Goal: Task Accomplishment & Management: Manage account settings

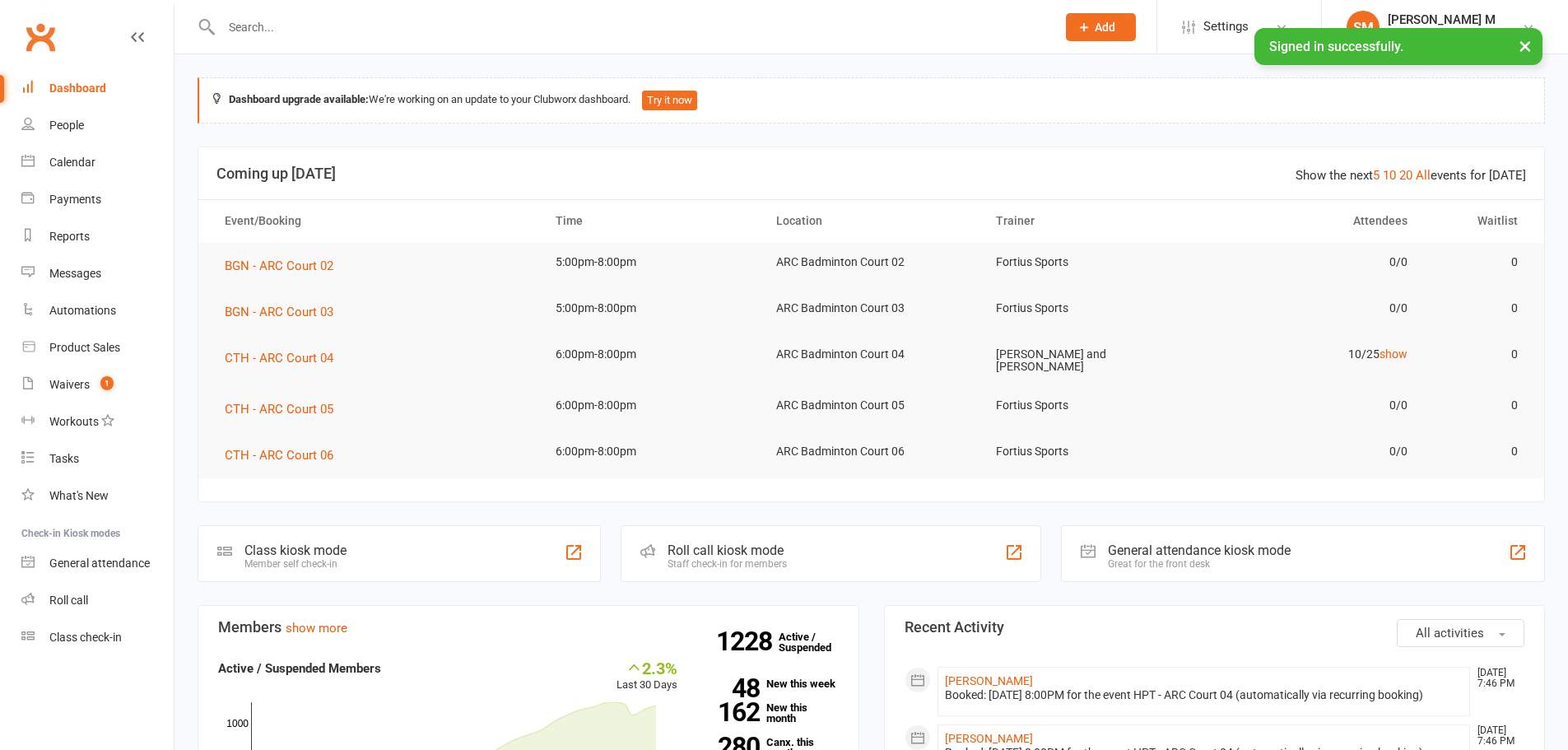
click at [258, 28] on input "text" at bounding box center [630, 27] width 828 height 23
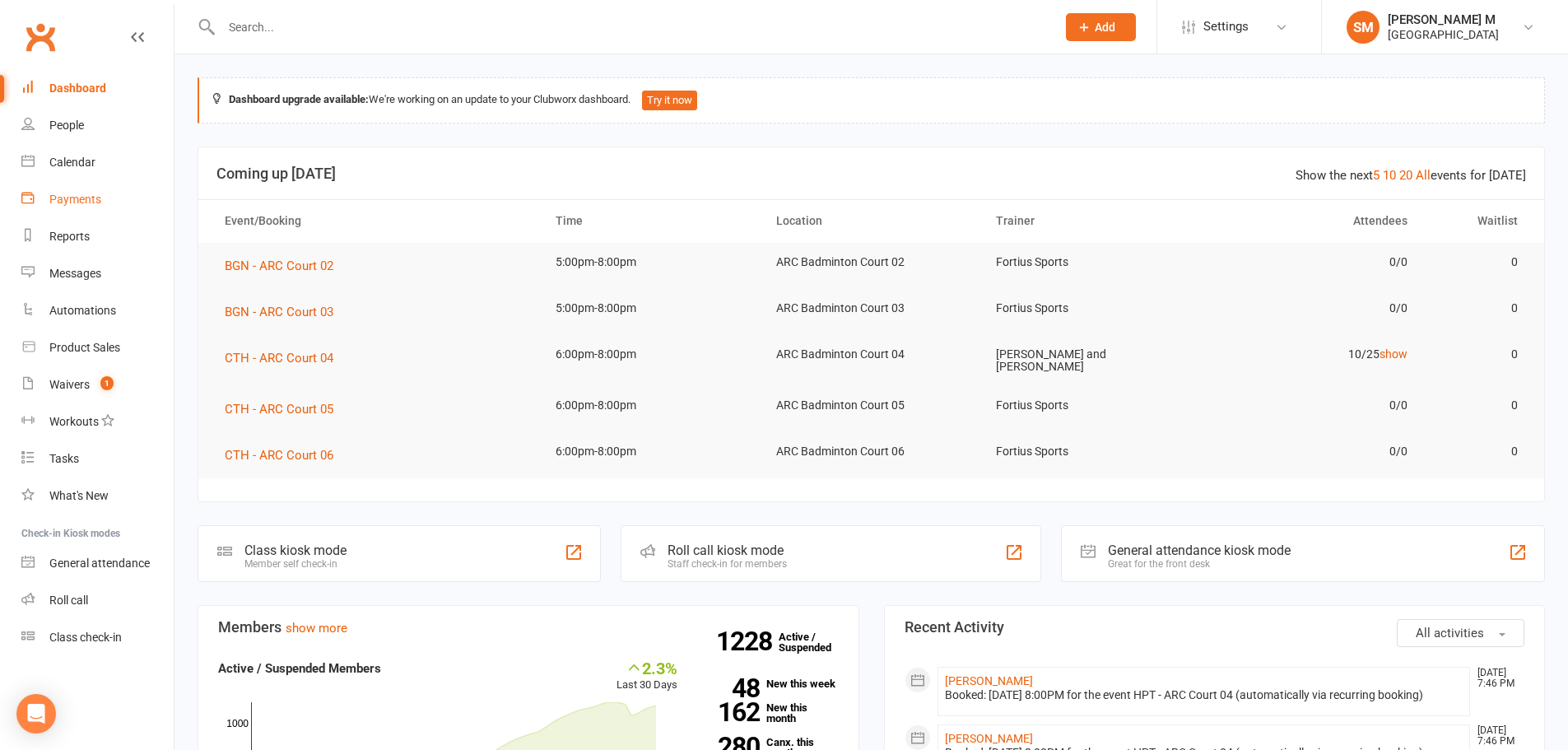
click at [75, 205] on div "Payments" at bounding box center [75, 199] width 52 height 14
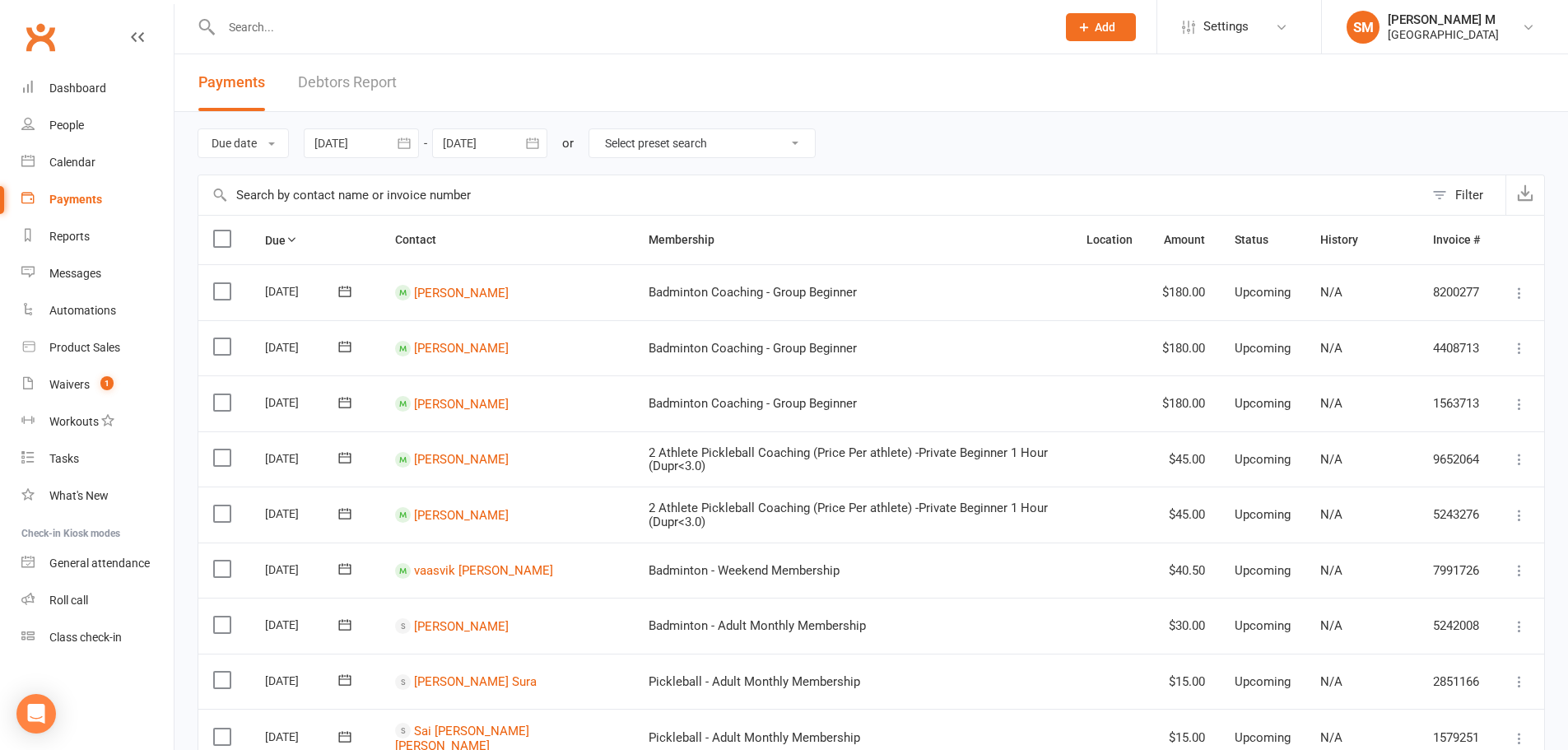
click at [623, 151] on select "Select preset search All failures All skipped payments All pending payments Suc…" at bounding box center [702, 142] width 226 height 28
select select "0"
click at [601, 129] on select "Select preset search All failures All skipped payments All pending payments Suc…" at bounding box center [702, 142] width 226 height 28
type input "[DATE]"
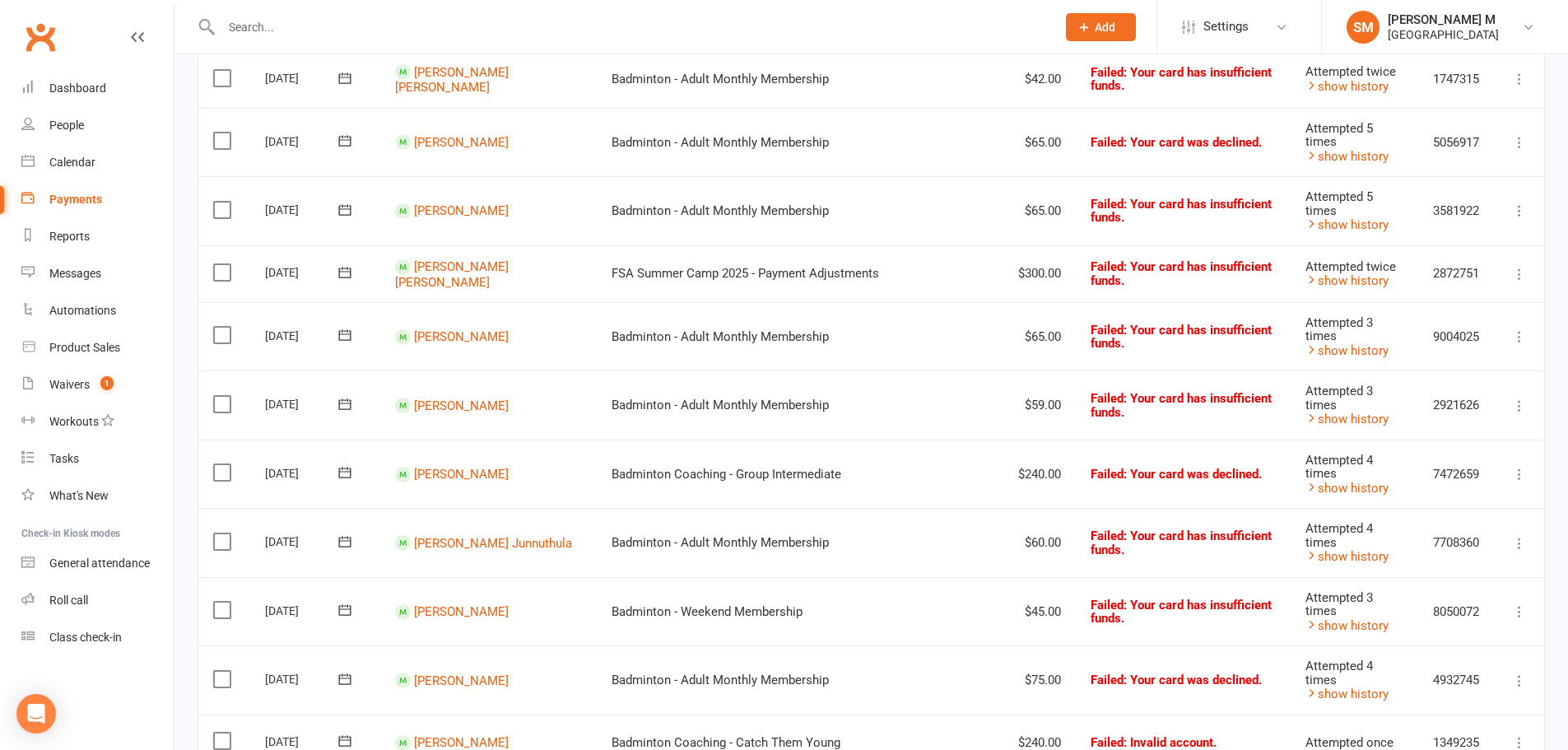
scroll to position [329, 0]
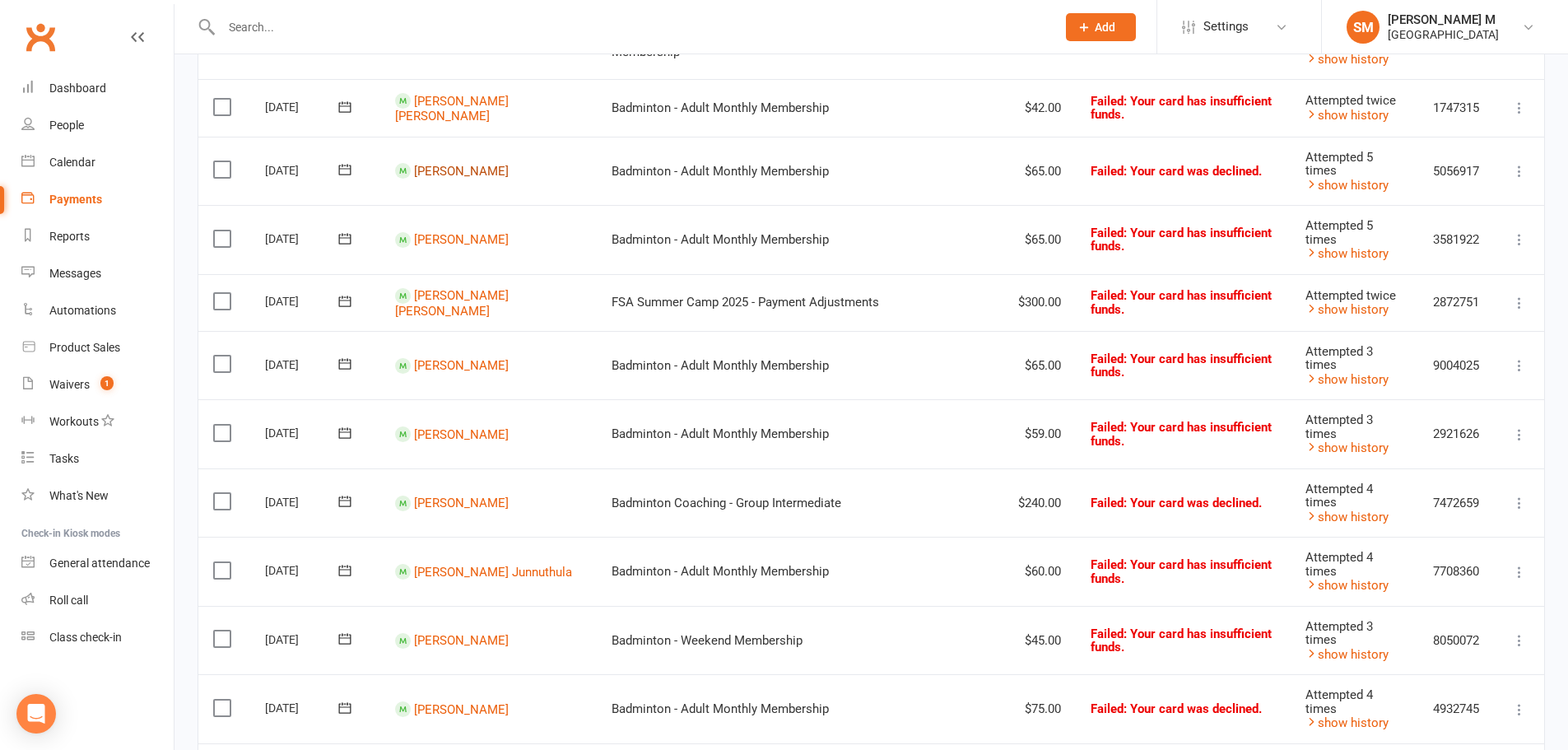
click at [460, 174] on link "[PERSON_NAME]" at bounding box center [462, 170] width 95 height 15
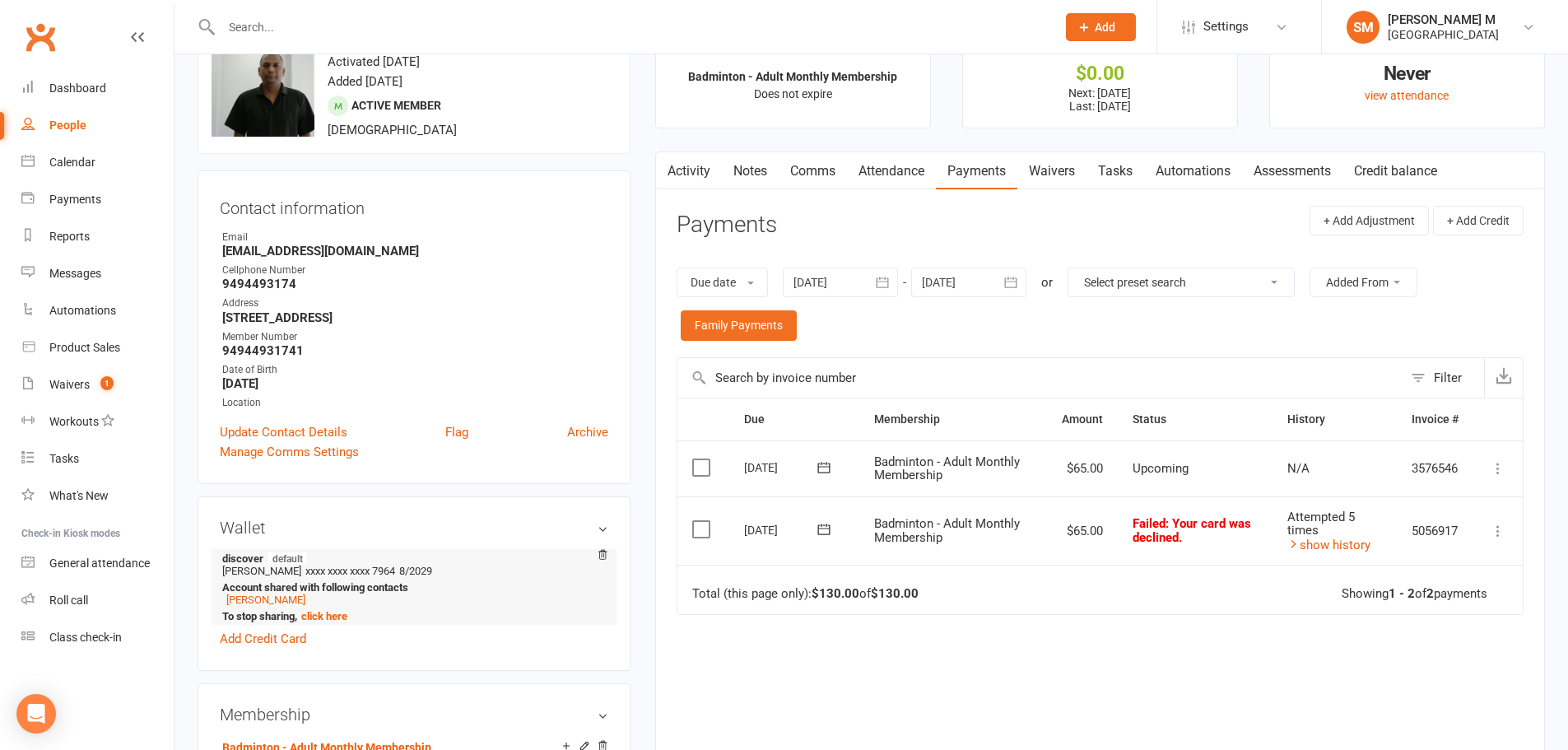
scroll to position [165, 0]
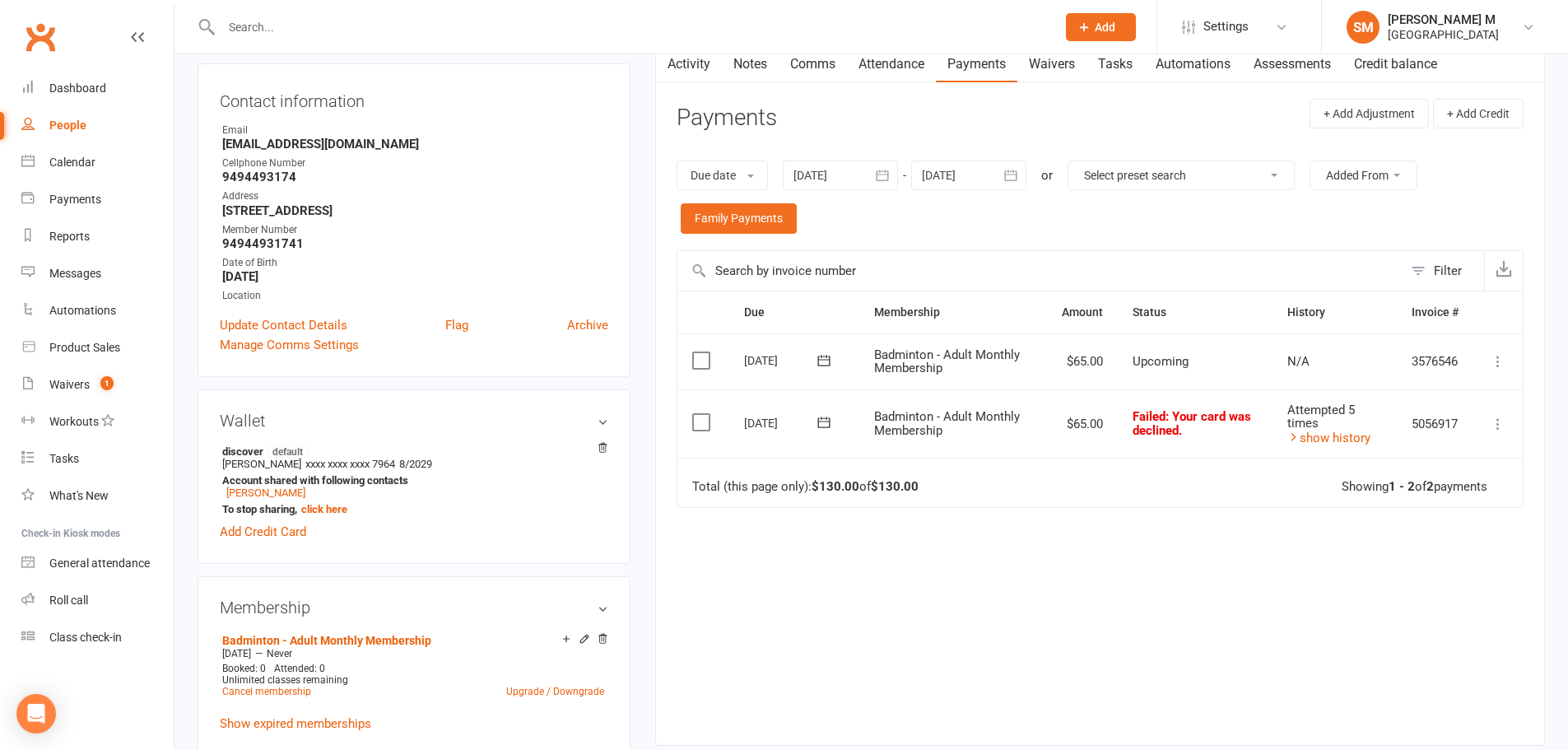
drag, startPoint x: 280, startPoint y: 529, endPoint x: 278, endPoint y: 545, distance: 16.1
click at [272, 541] on link "Add Credit Card" at bounding box center [262, 531] width 86 height 19
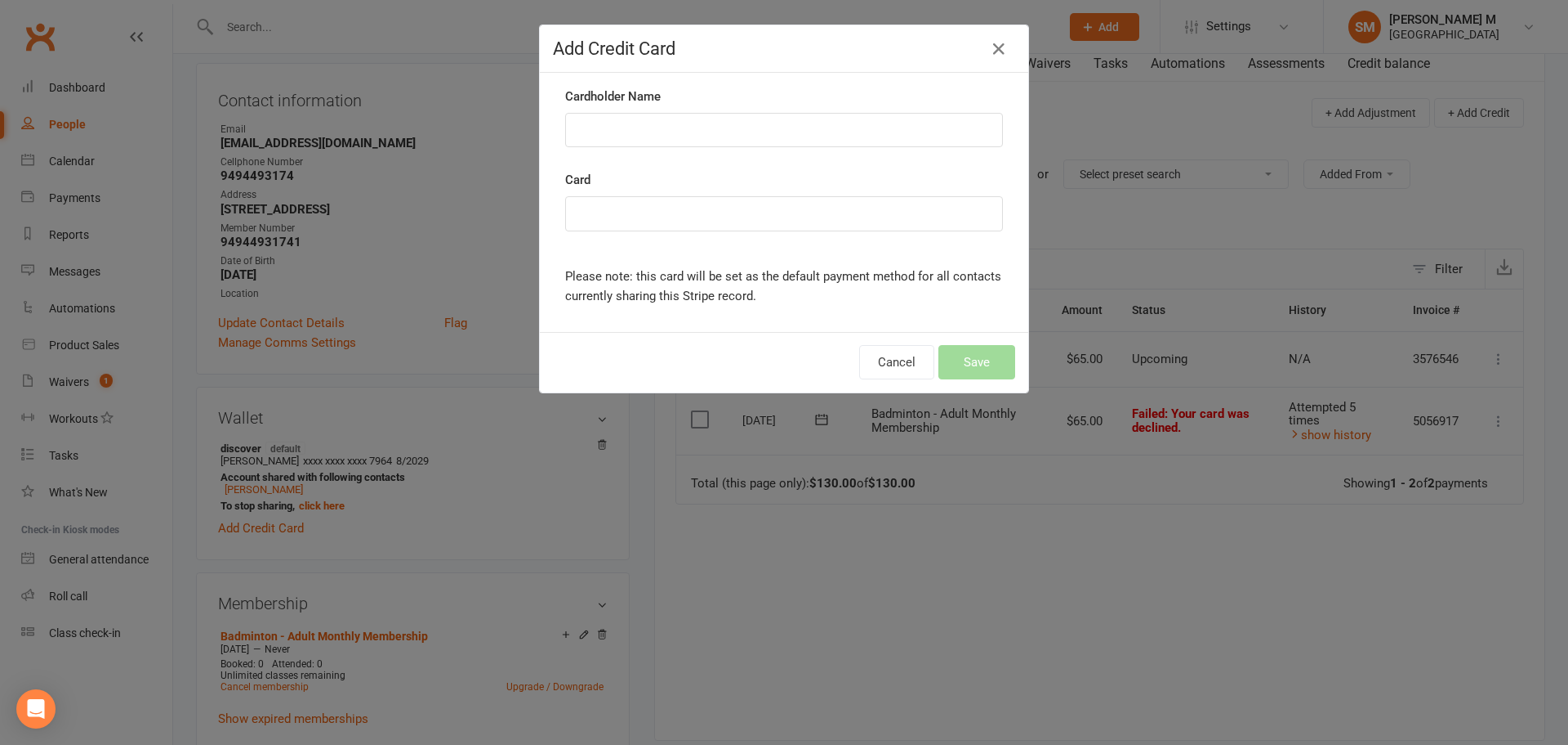
click at [470, 275] on div "Add Credit Card Cardholder Name Card Please note: this card will be set as the …" at bounding box center [784, 372] width 1568 height 745
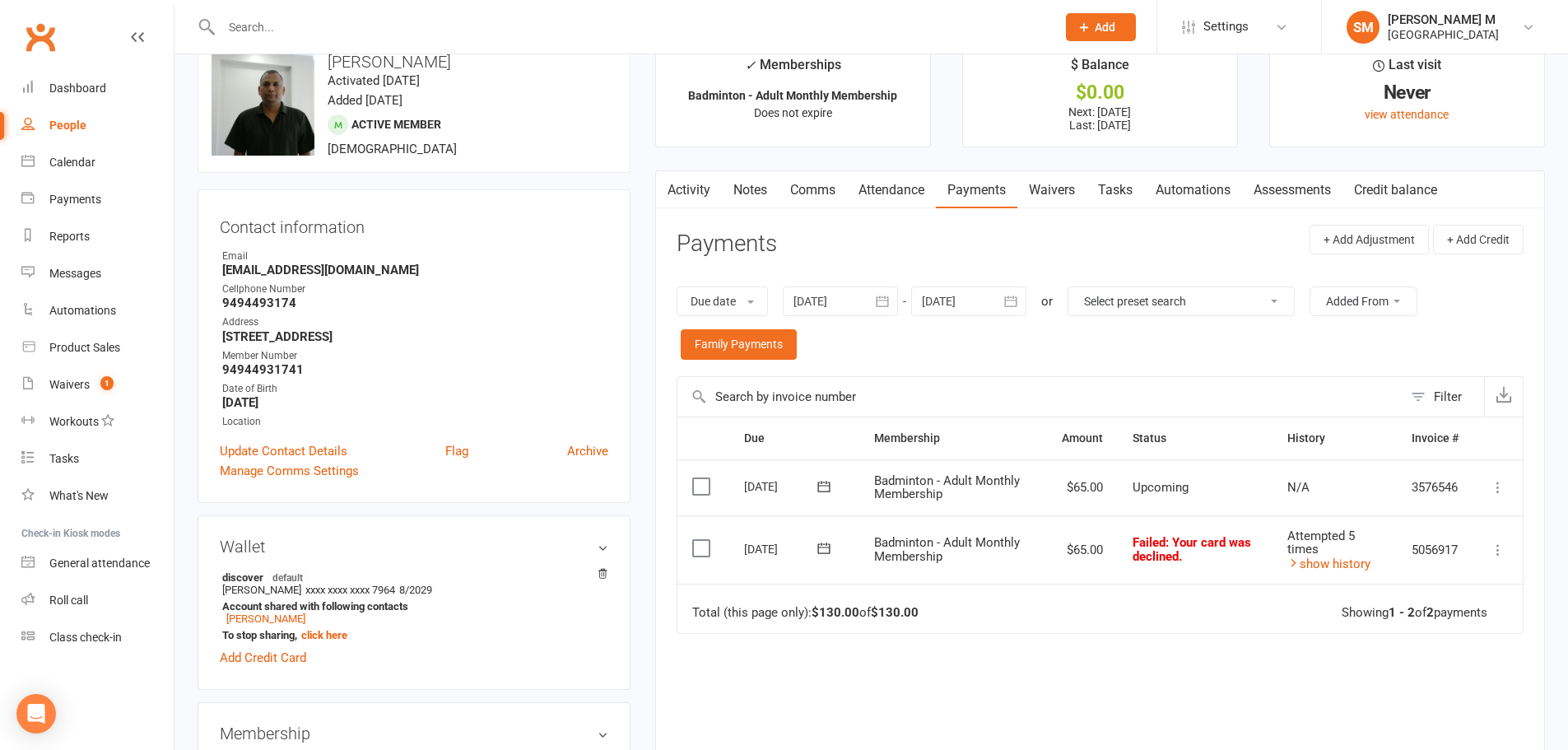
scroll to position [0, 0]
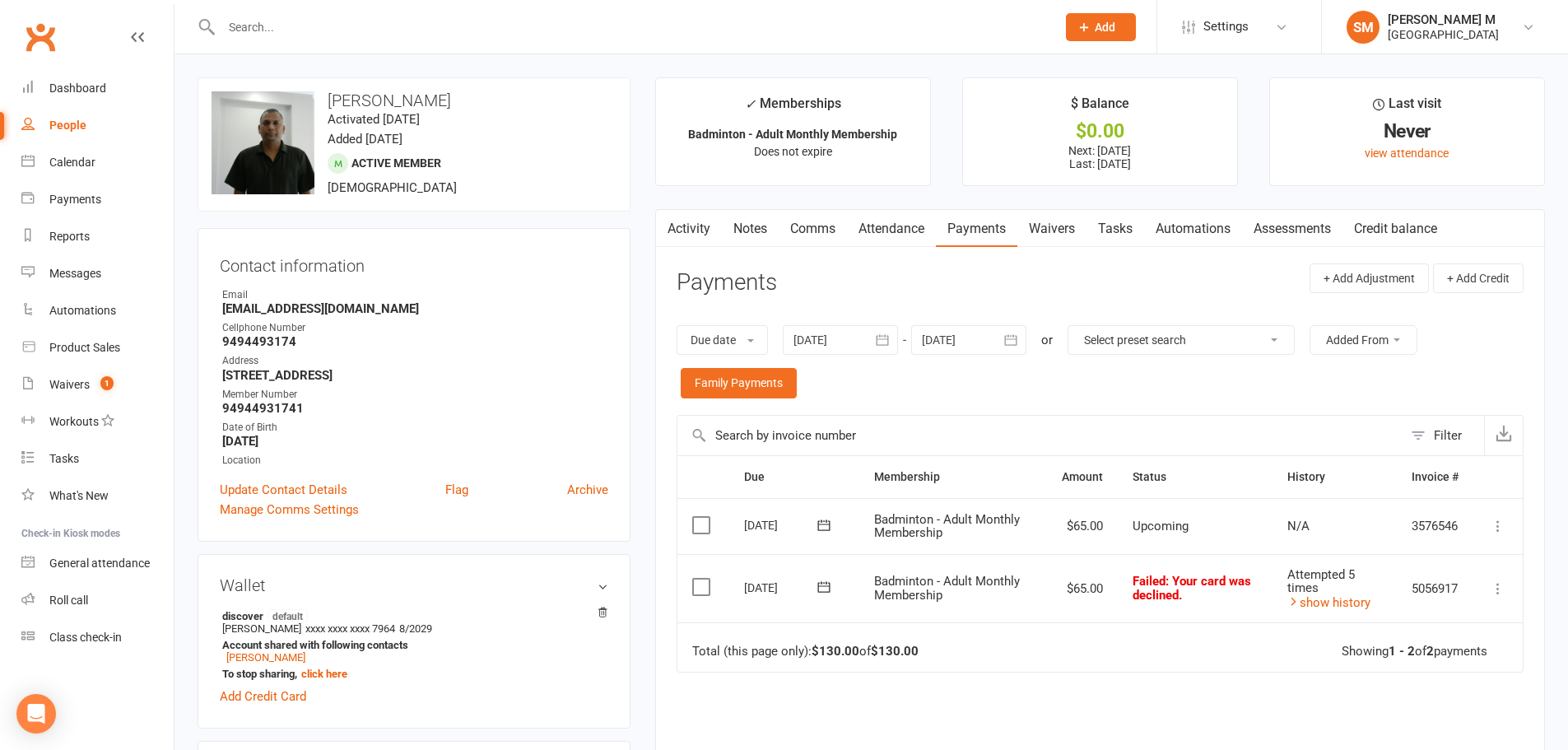
drag, startPoint x: 450, startPoint y: 102, endPoint x: 327, endPoint y: 93, distance: 123.3
click at [327, 93] on h3 "[PERSON_NAME]" at bounding box center [413, 100] width 405 height 18
copy h3 "[PERSON_NAME]"
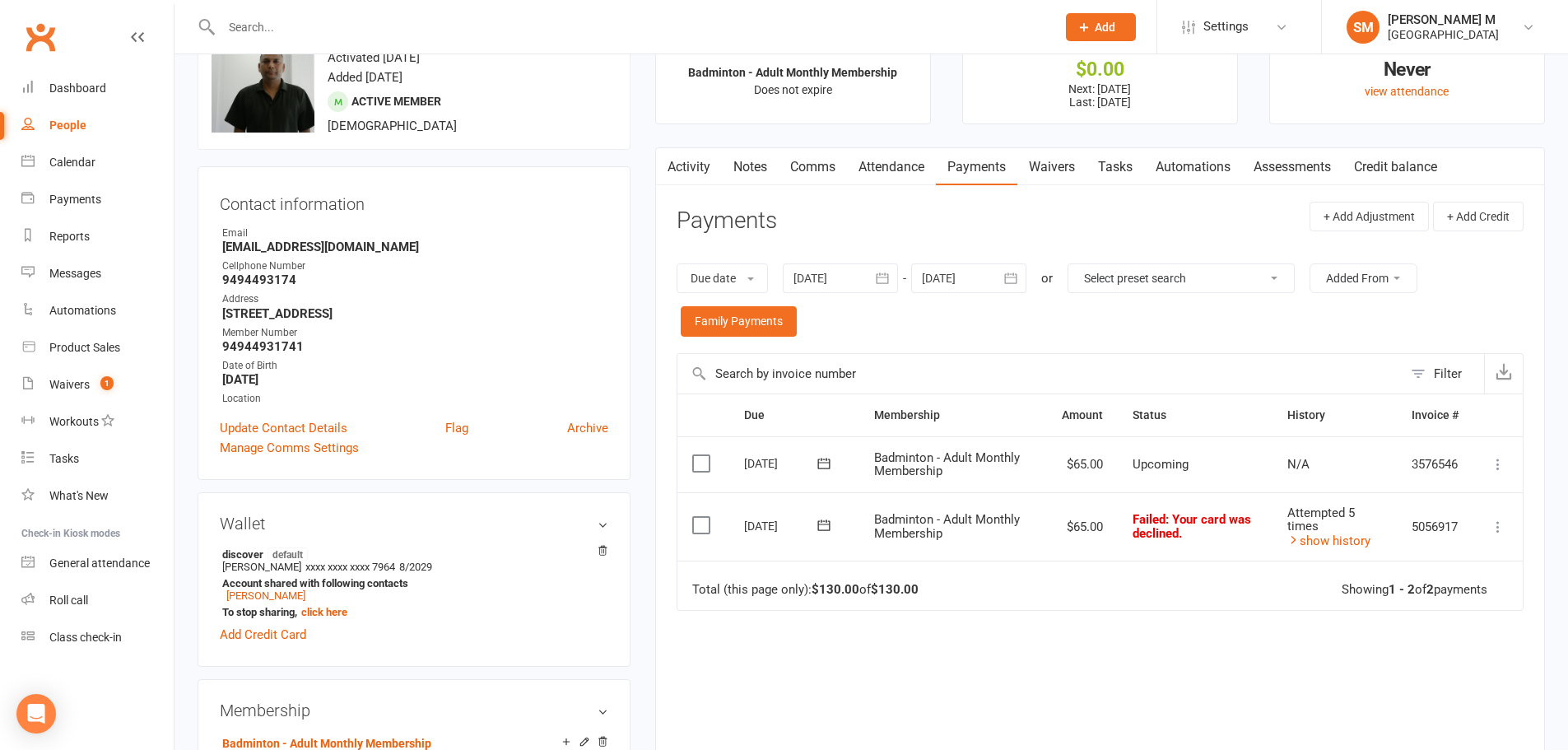
scroll to position [165, 0]
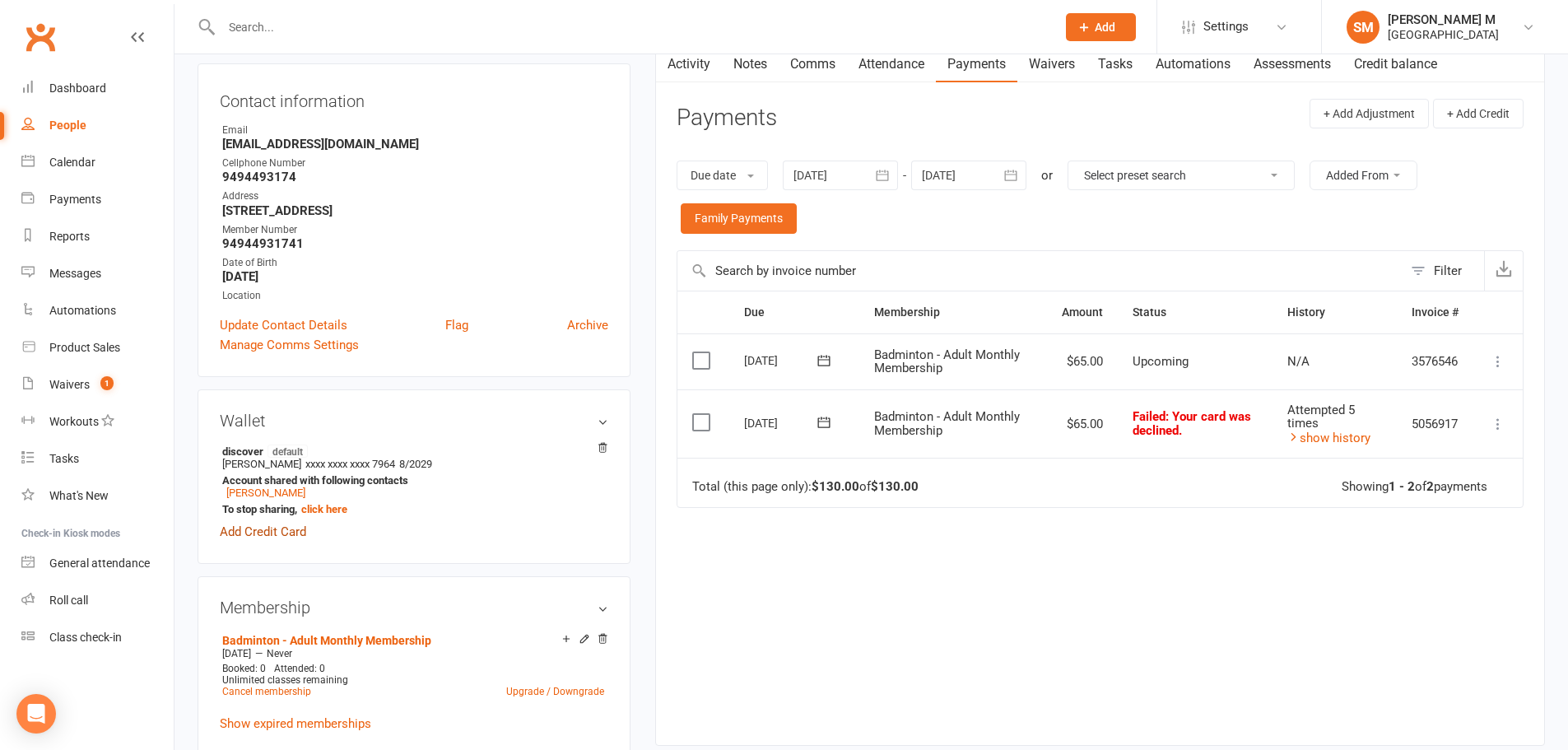
click at [255, 533] on link "Add Credit Card" at bounding box center [262, 531] width 86 height 19
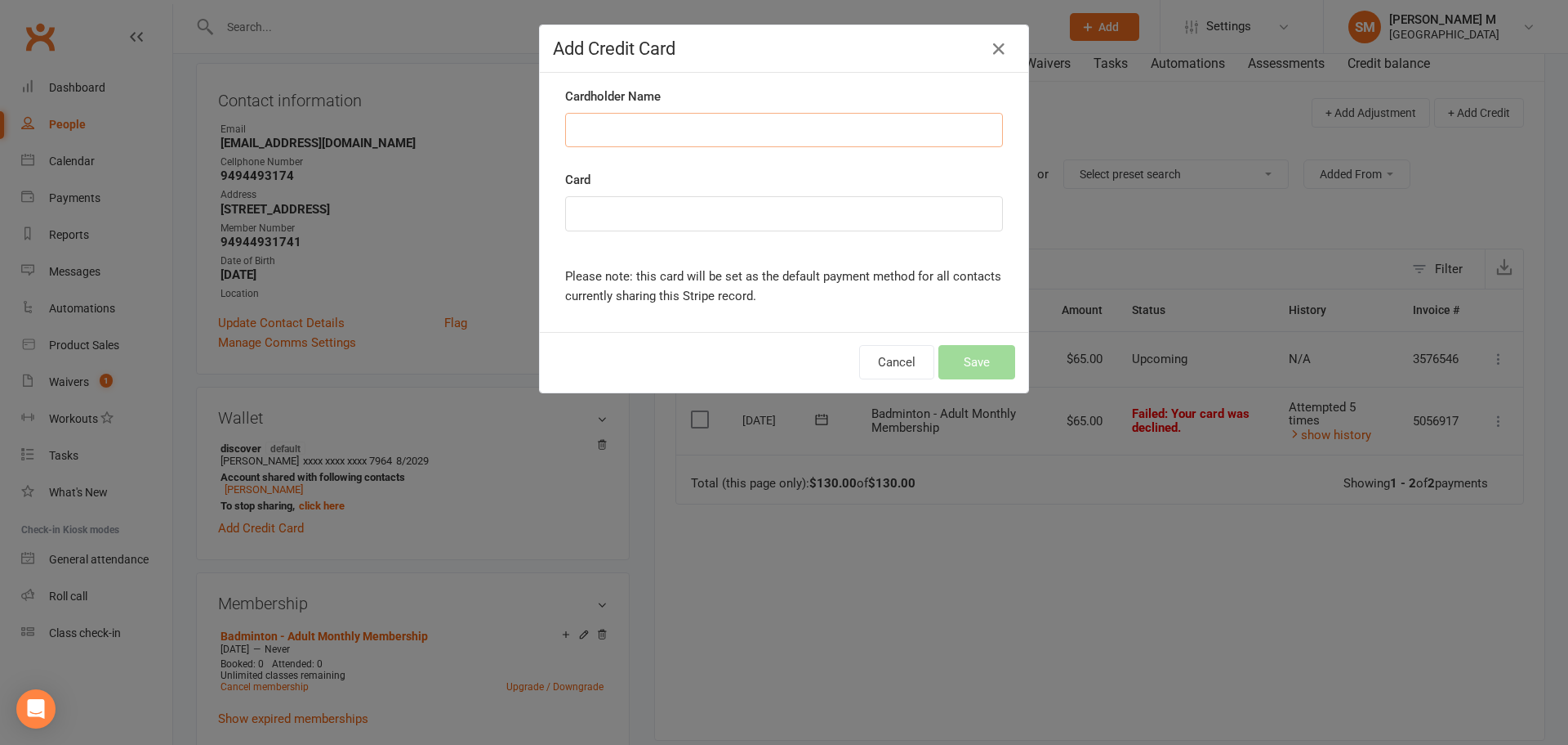
click at [649, 137] on input "Cardholder Name" at bounding box center [784, 130] width 438 height 35
paste input "[PERSON_NAME]"
type input "[PERSON_NAME]"
click at [965, 366] on button "Save" at bounding box center [977, 362] width 77 height 35
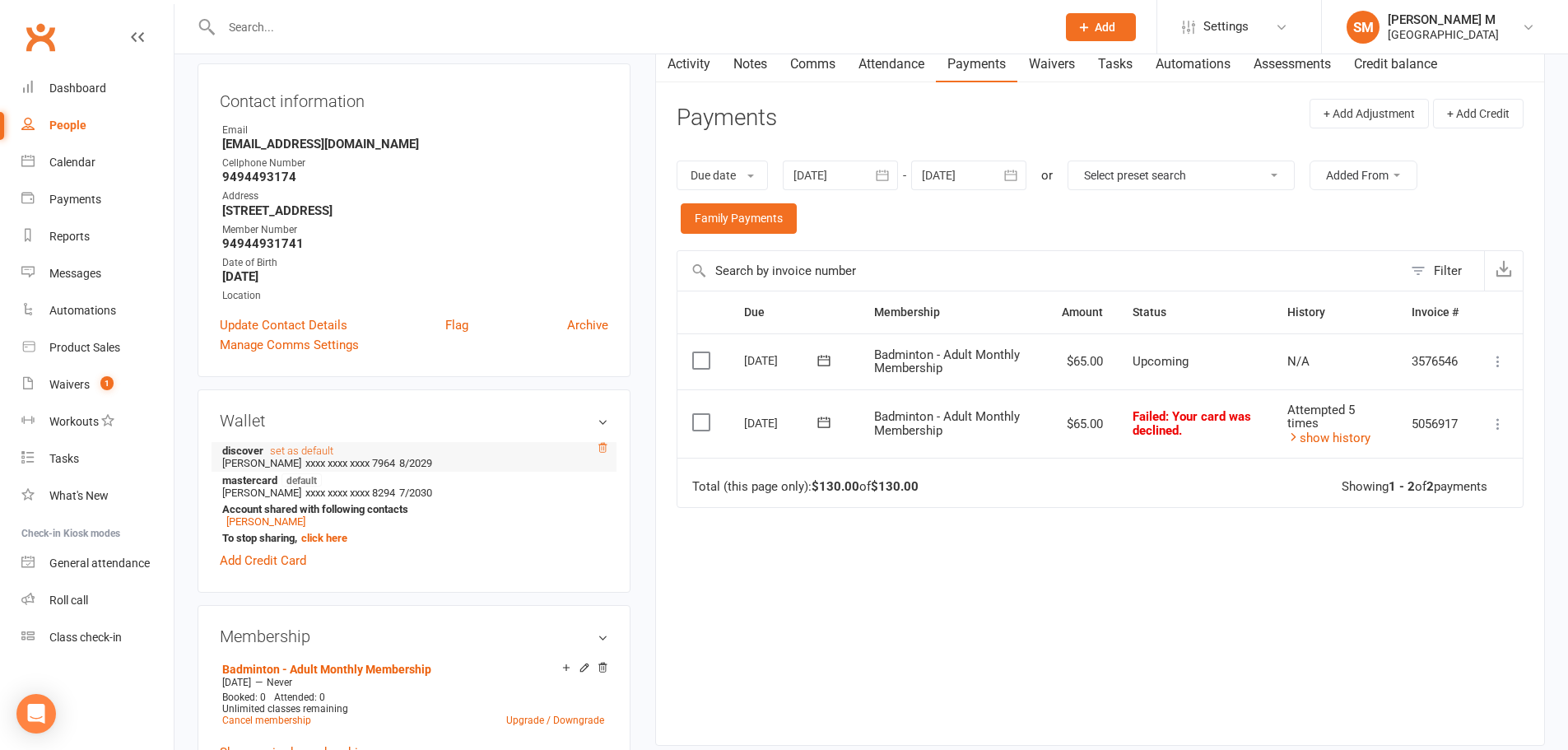
click at [605, 446] on icon at bounding box center [602, 448] width 12 height 12
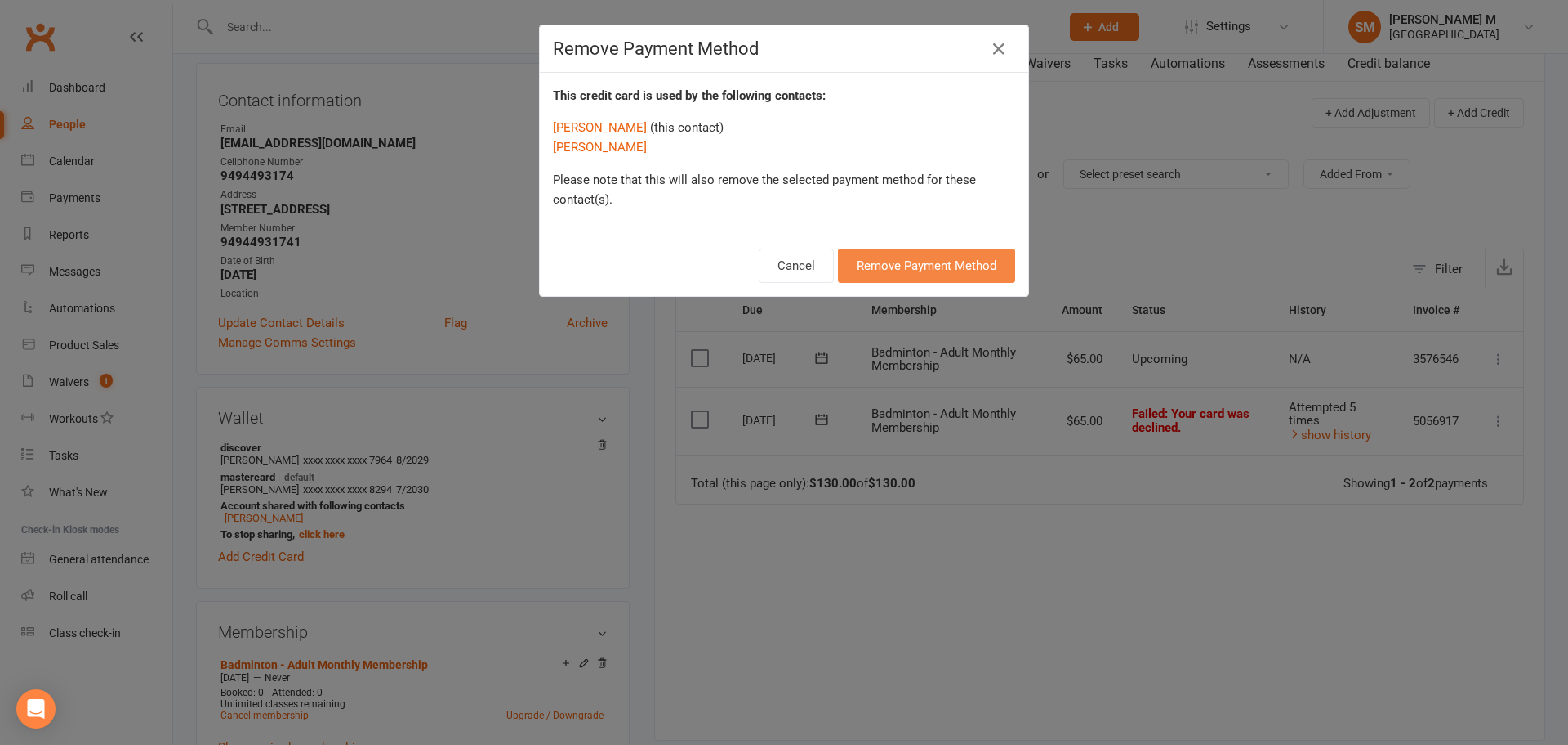
click at [866, 267] on button "Remove Payment Method" at bounding box center [926, 265] width 177 height 35
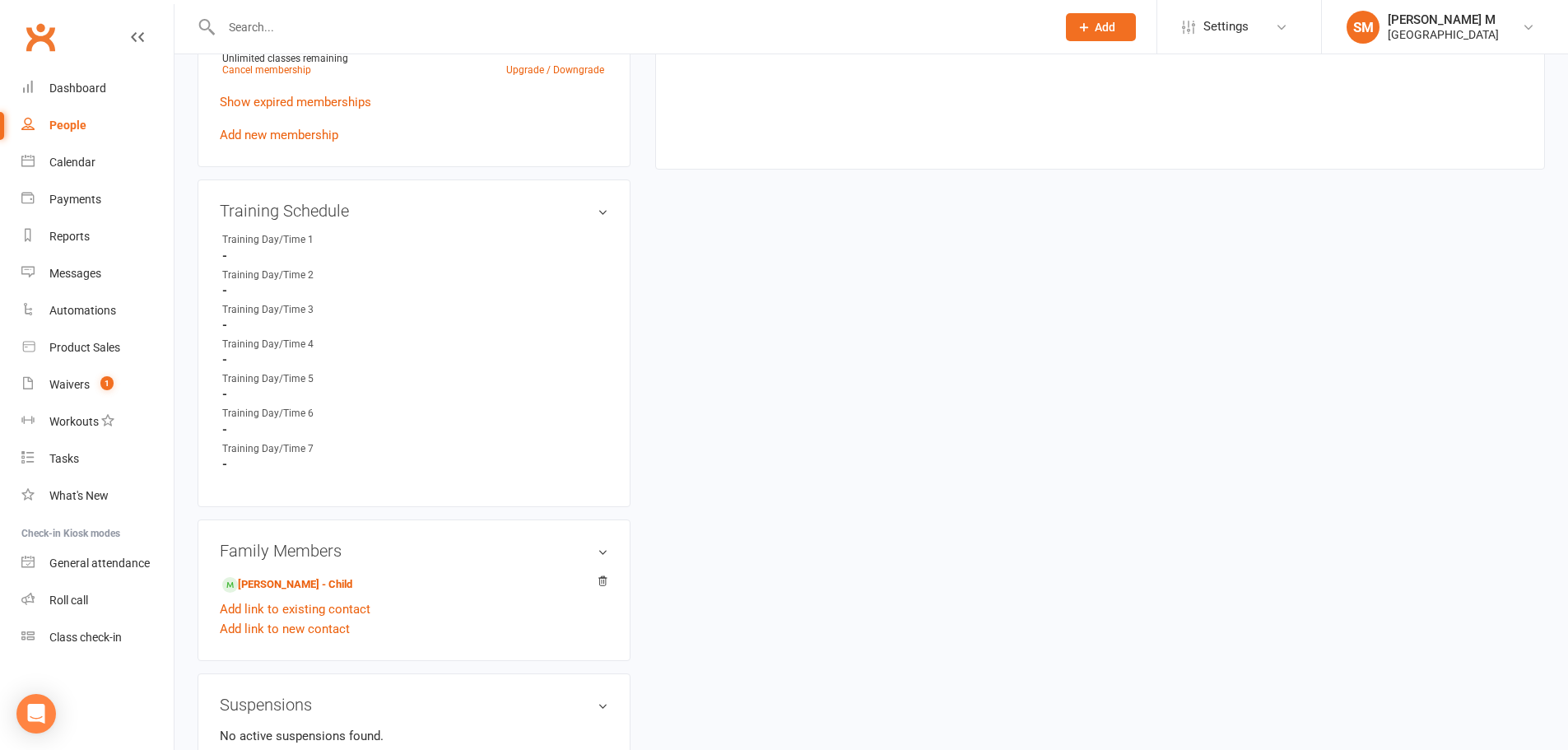
scroll to position [823, 0]
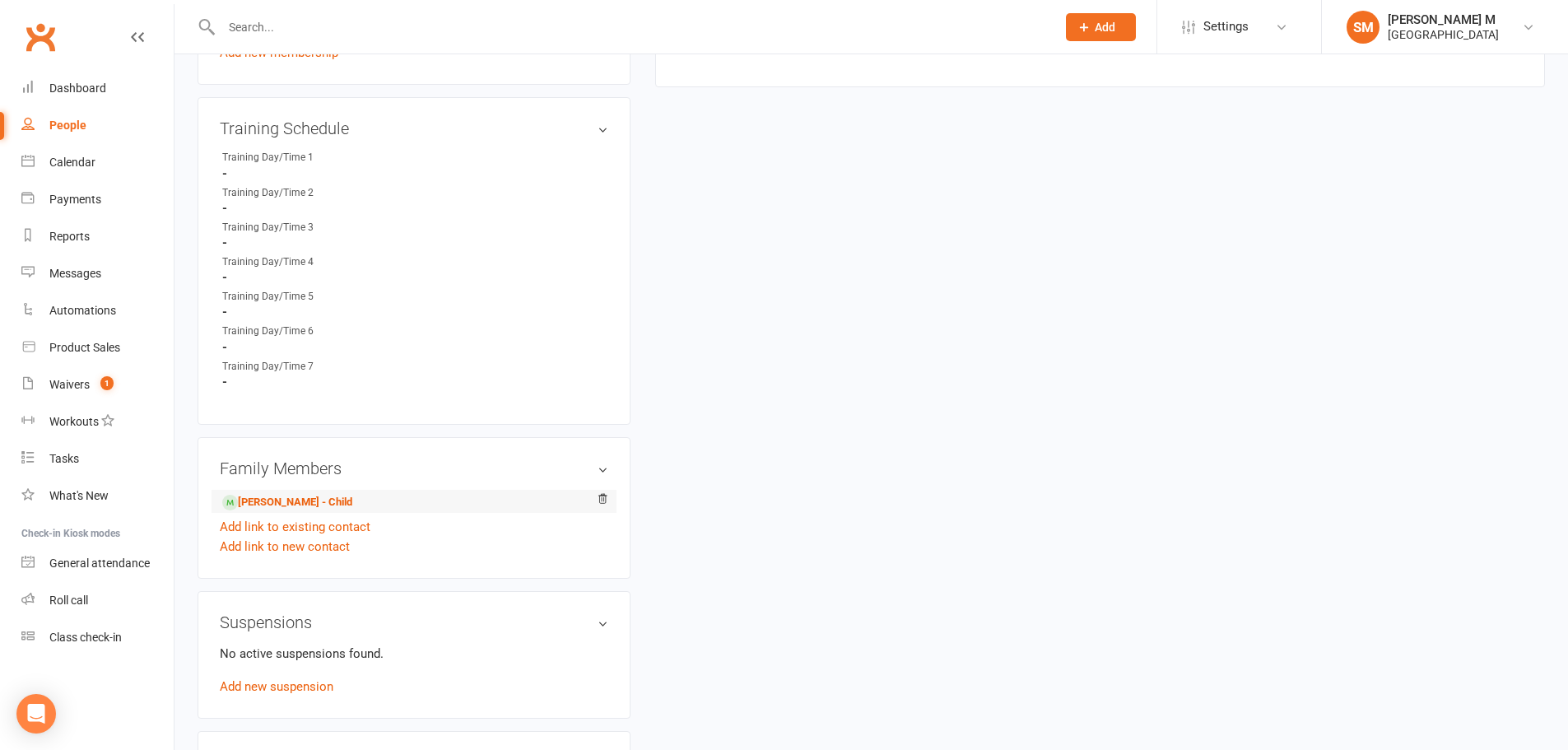
click at [272, 491] on li "[PERSON_NAME] - Child" at bounding box center [413, 501] width 388 height 23
click at [272, 495] on link "[PERSON_NAME] - Child" at bounding box center [287, 502] width 130 height 17
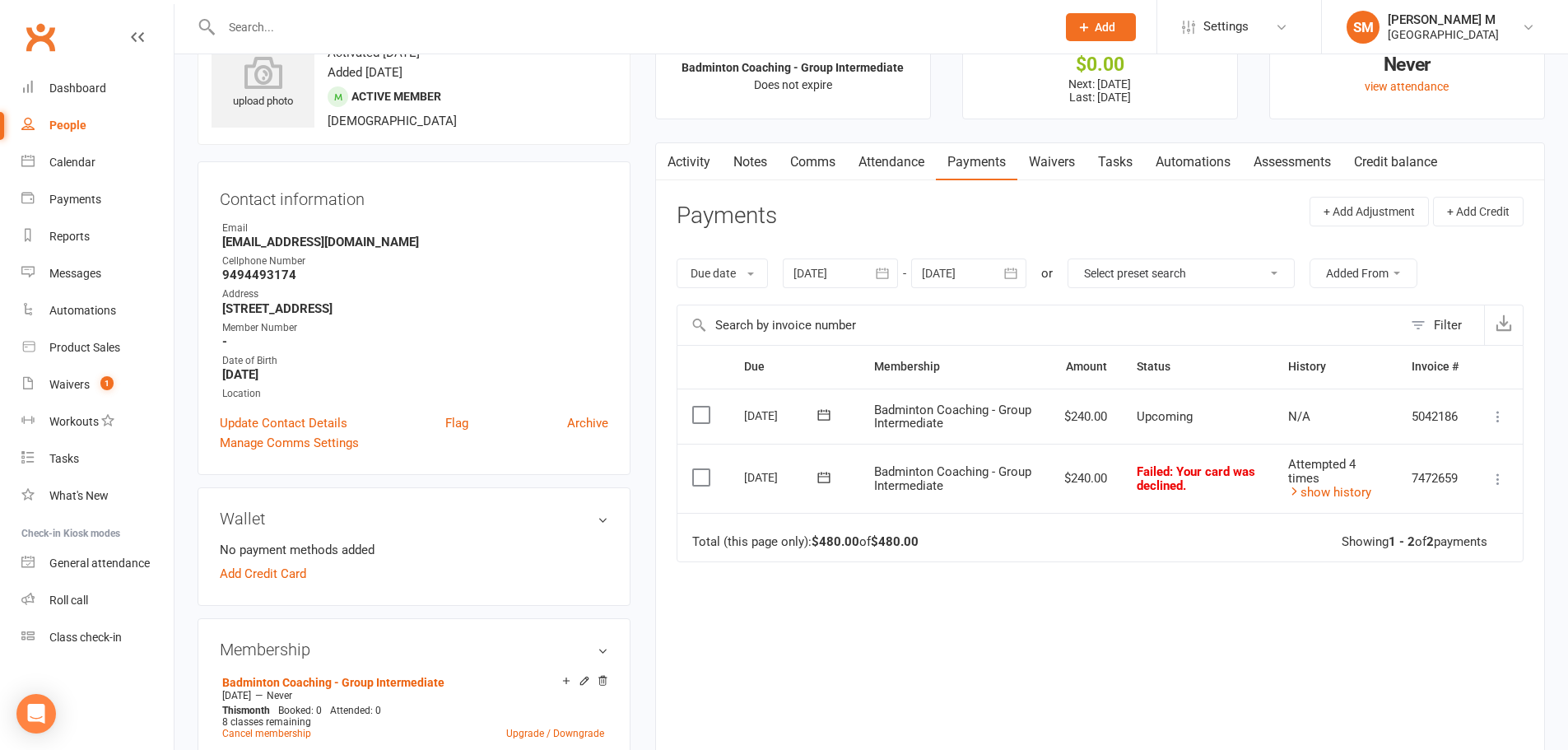
scroll to position [165, 0]
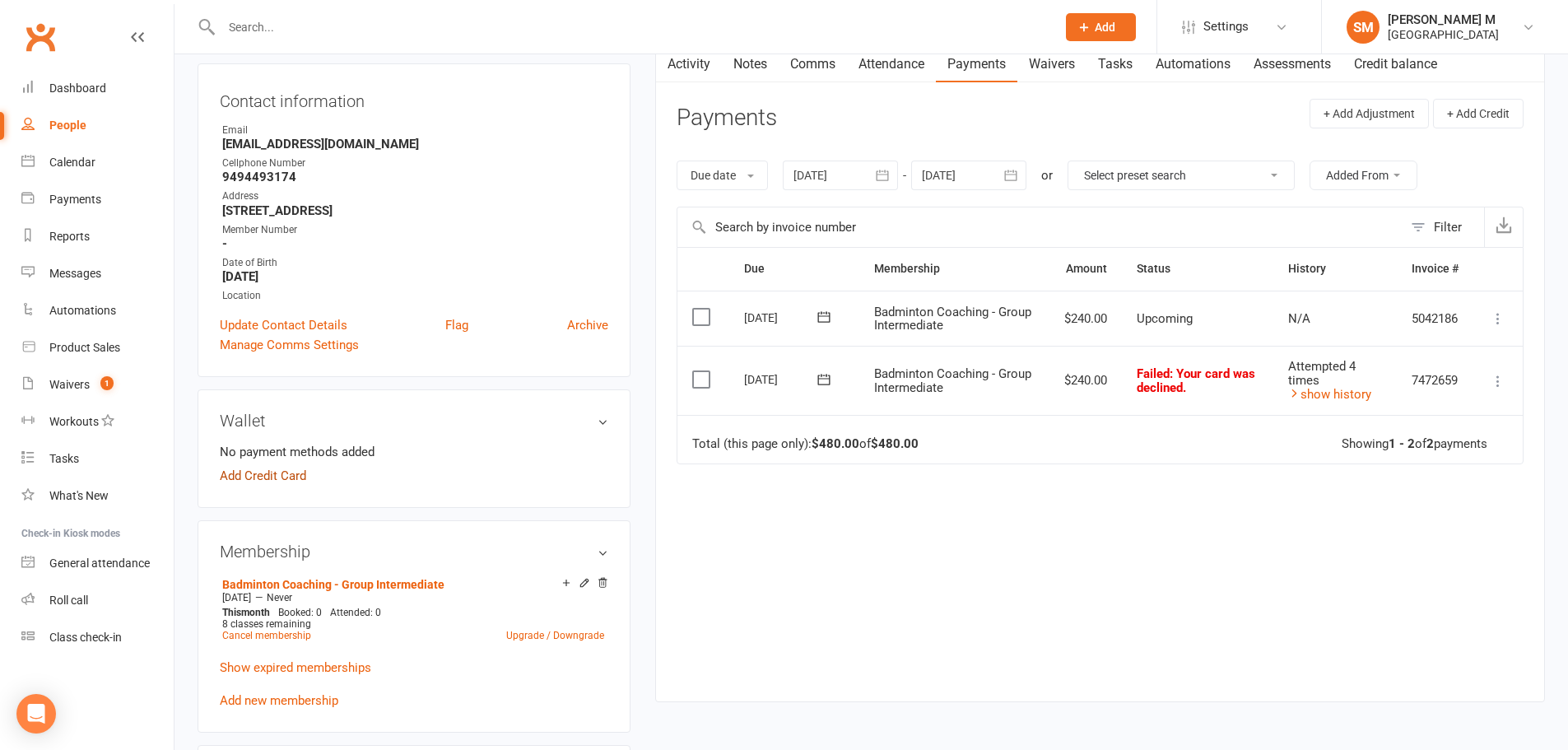
click at [260, 474] on link "Add Credit Card" at bounding box center [262, 475] width 86 height 19
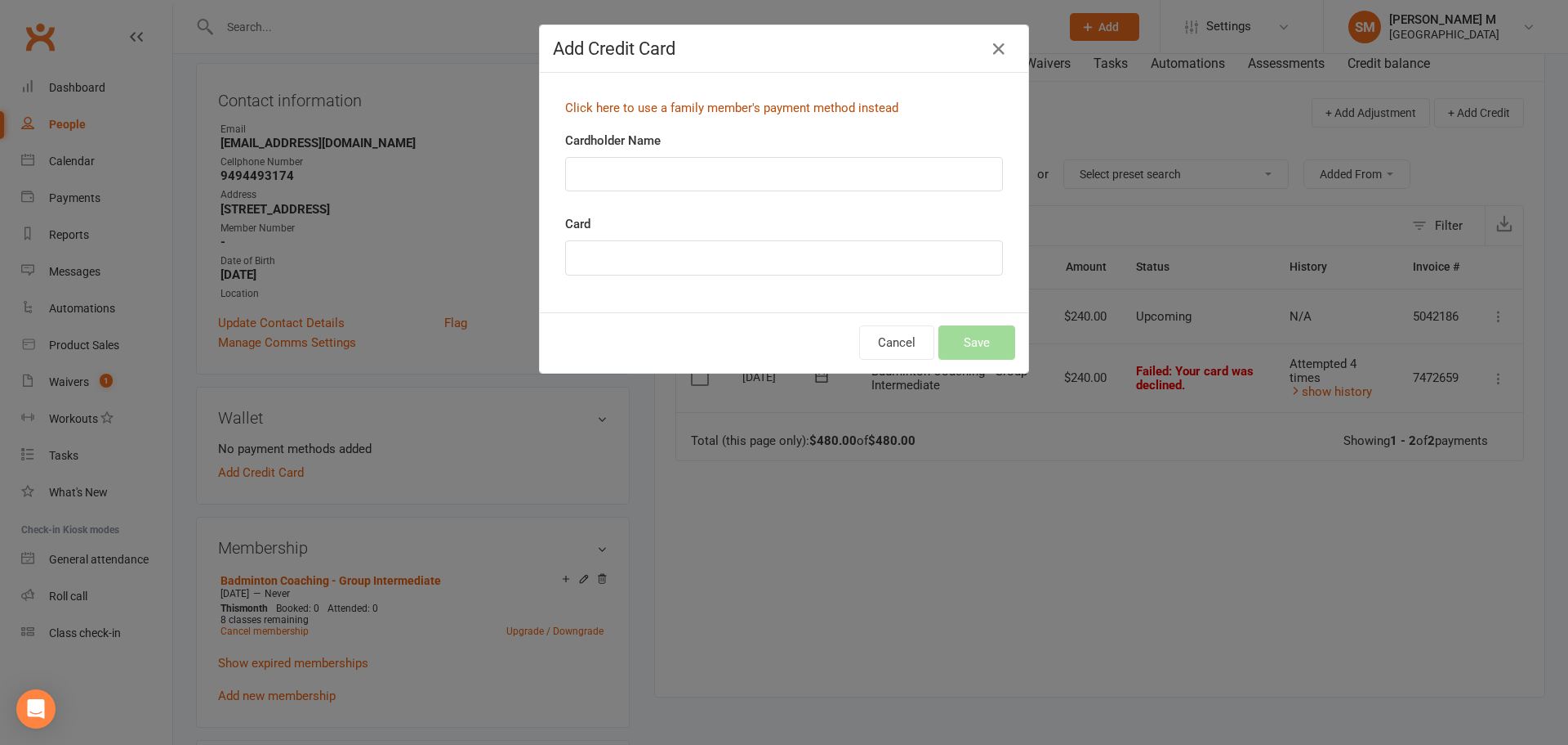
click at [725, 112] on link "Click here to use a family member's payment method instead" at bounding box center [731, 108] width 333 height 14
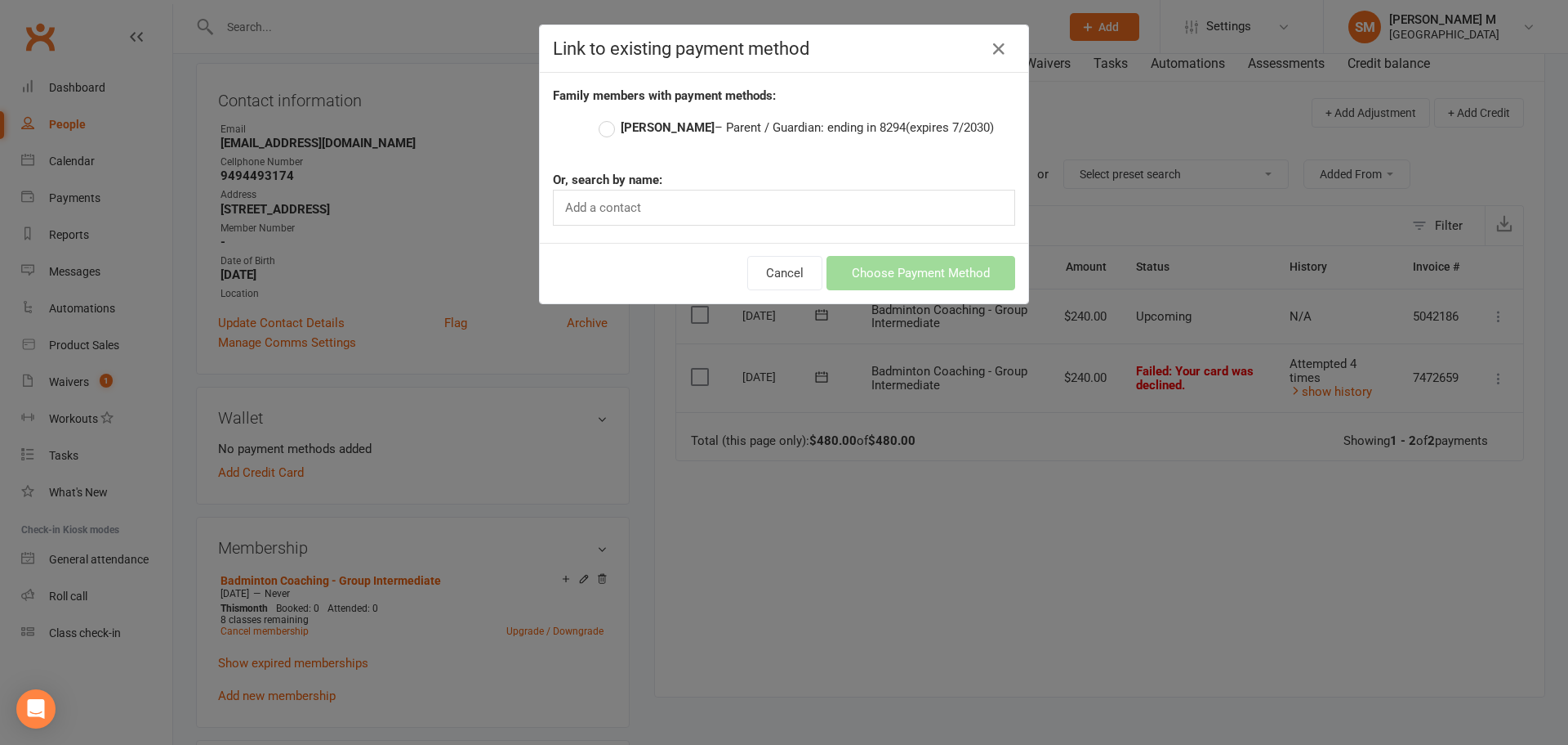
click at [706, 124] on strong "[PERSON_NAME]" at bounding box center [668, 127] width 94 height 14
click at [609, 117] on input "[PERSON_NAME] – Parent / Guardian: ending in 8294 (expires 7/2030)" at bounding box center [603, 117] width 11 height 0
click at [873, 285] on button "Choose Payment Method" at bounding box center [920, 273] width 188 height 35
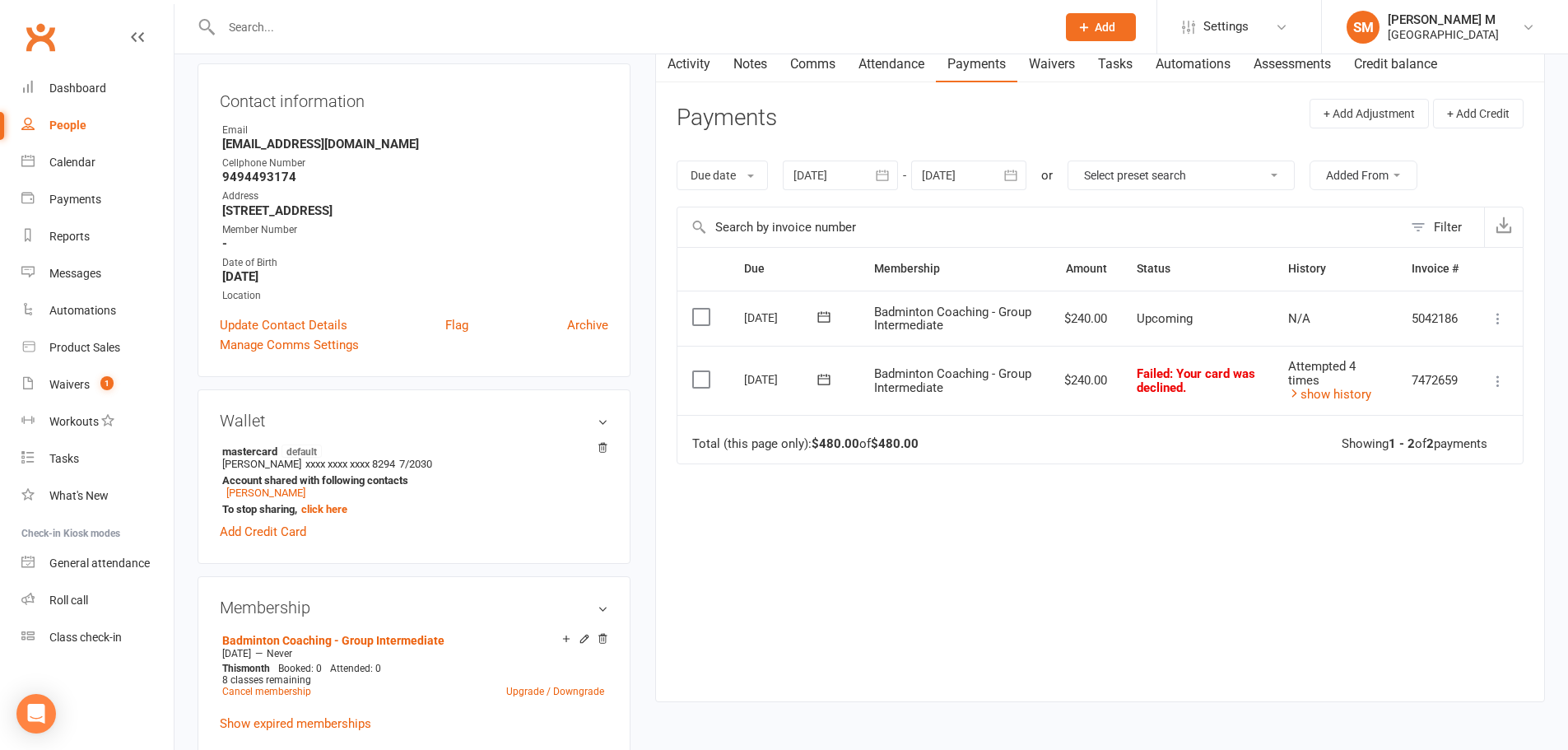
click at [826, 381] on icon at bounding box center [824, 378] width 16 height 16
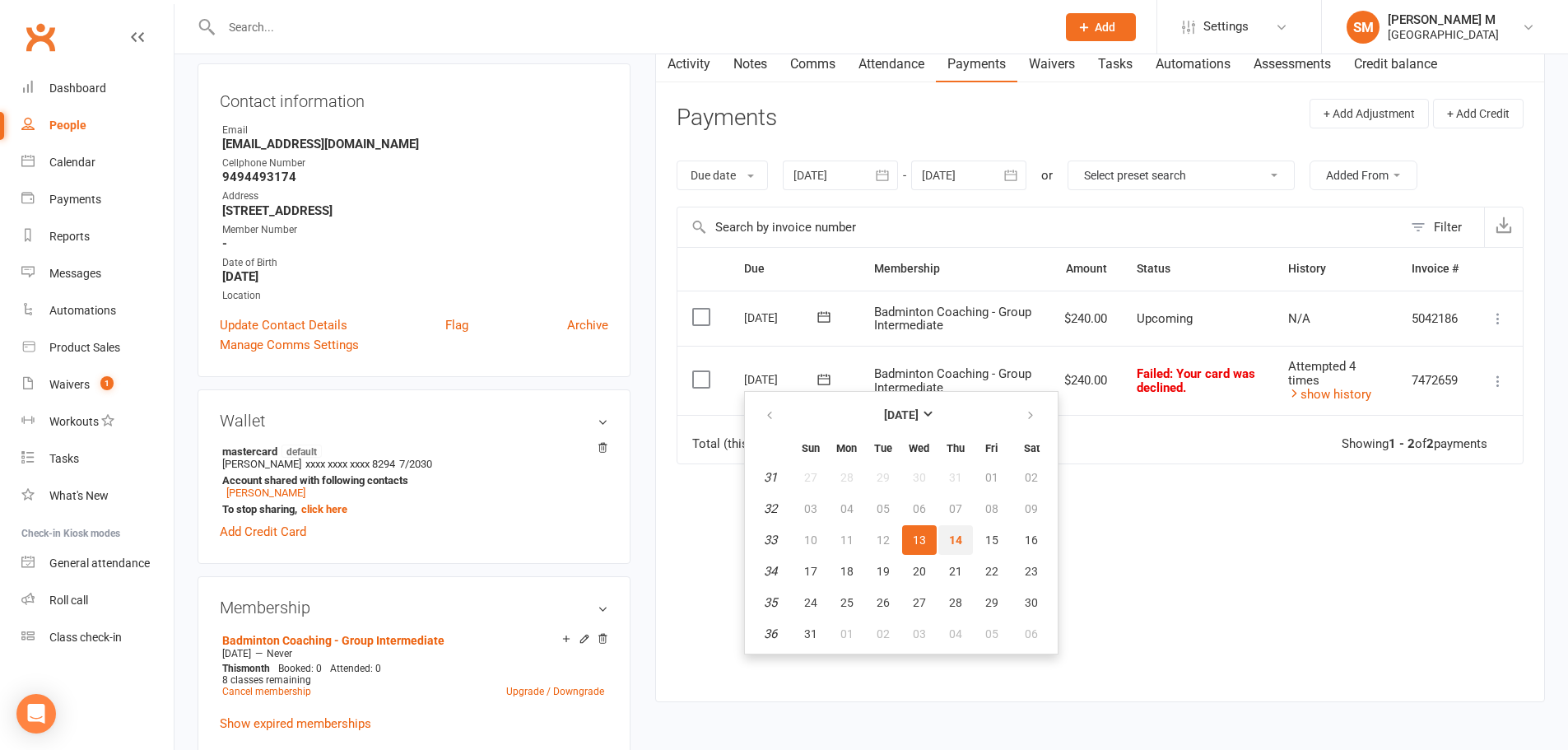
click at [949, 533] on span "14" at bounding box center [955, 540] width 14 height 14
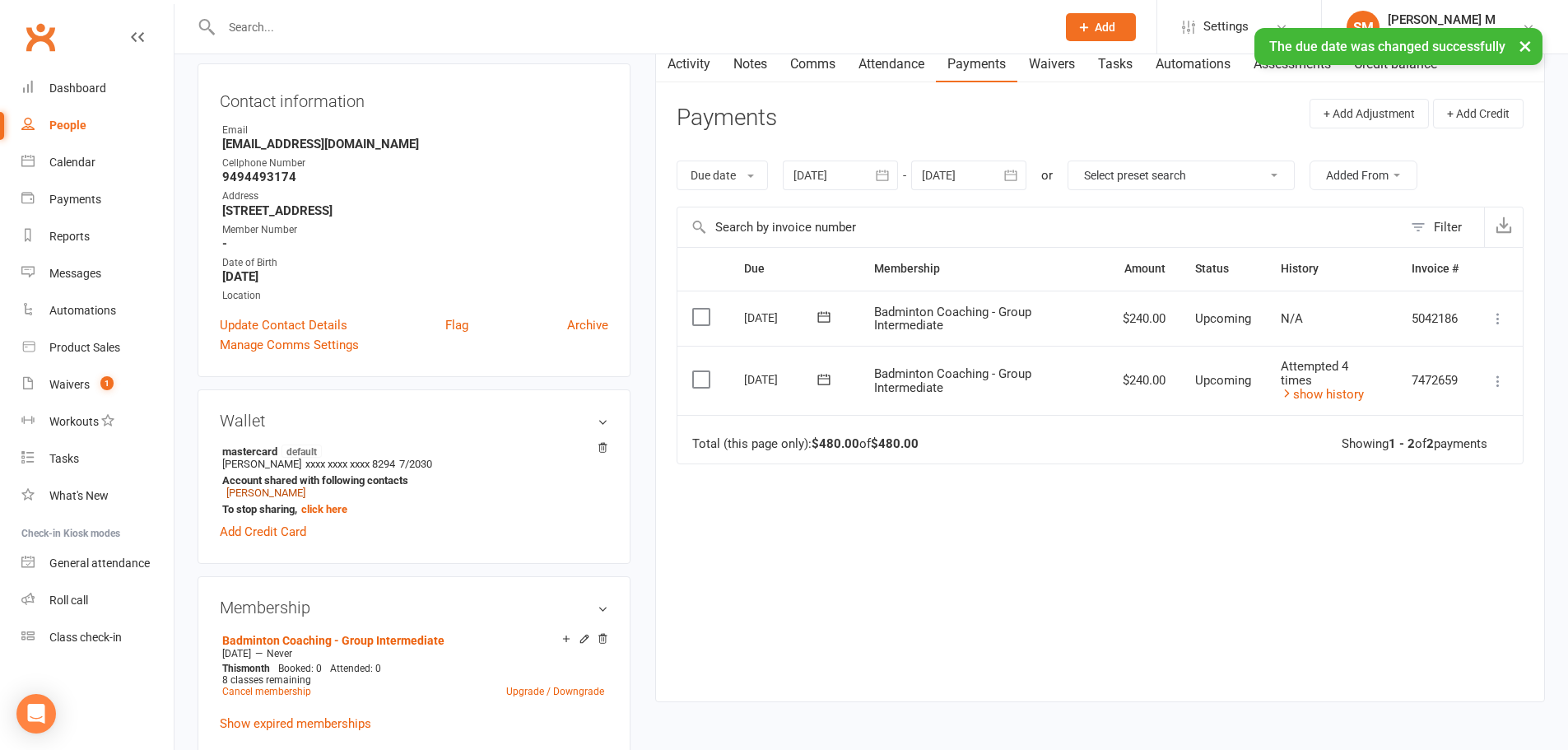
click at [301, 492] on link "[PERSON_NAME]" at bounding box center [266, 492] width 79 height 13
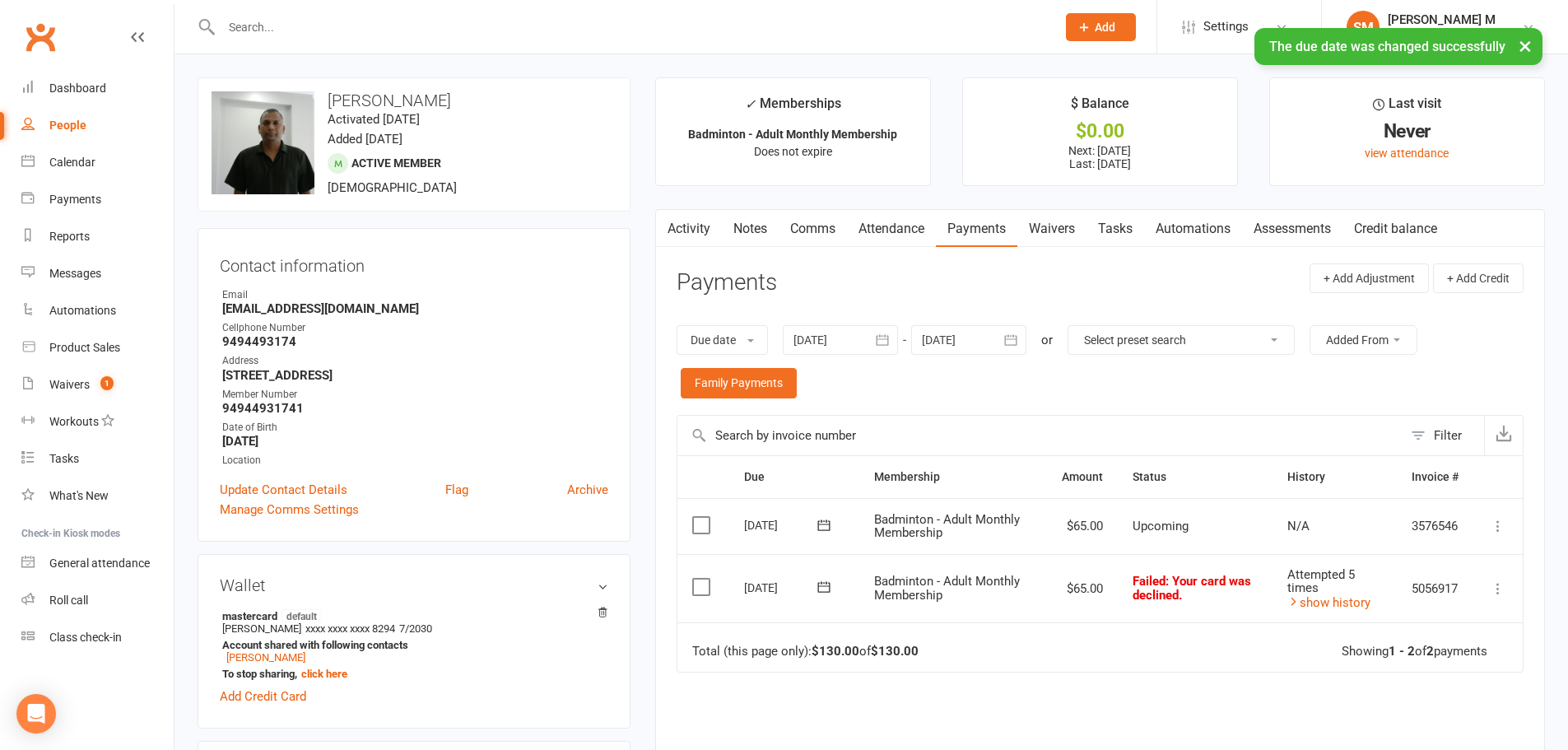
click at [821, 585] on icon at bounding box center [824, 586] width 16 height 16
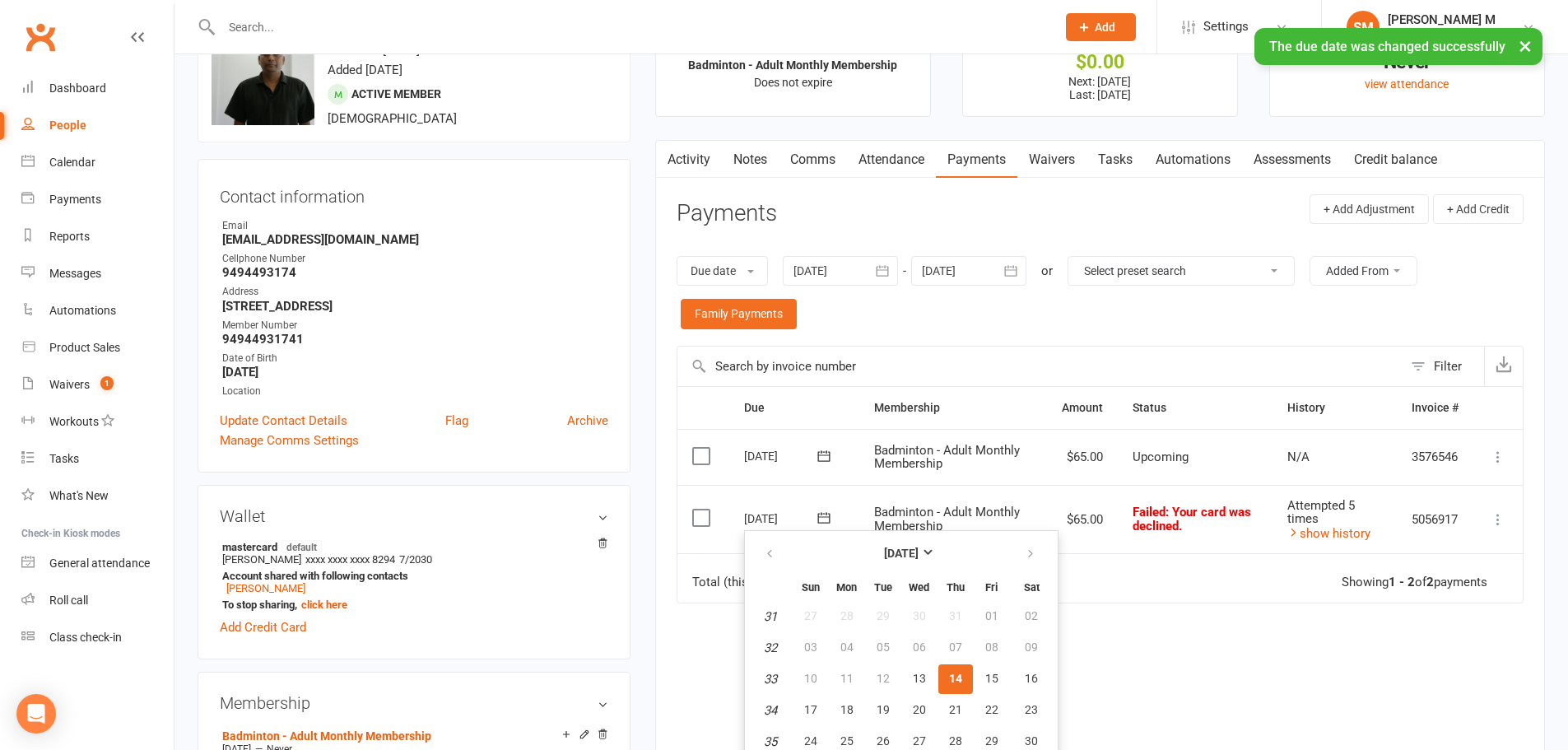
scroll to position [165, 0]
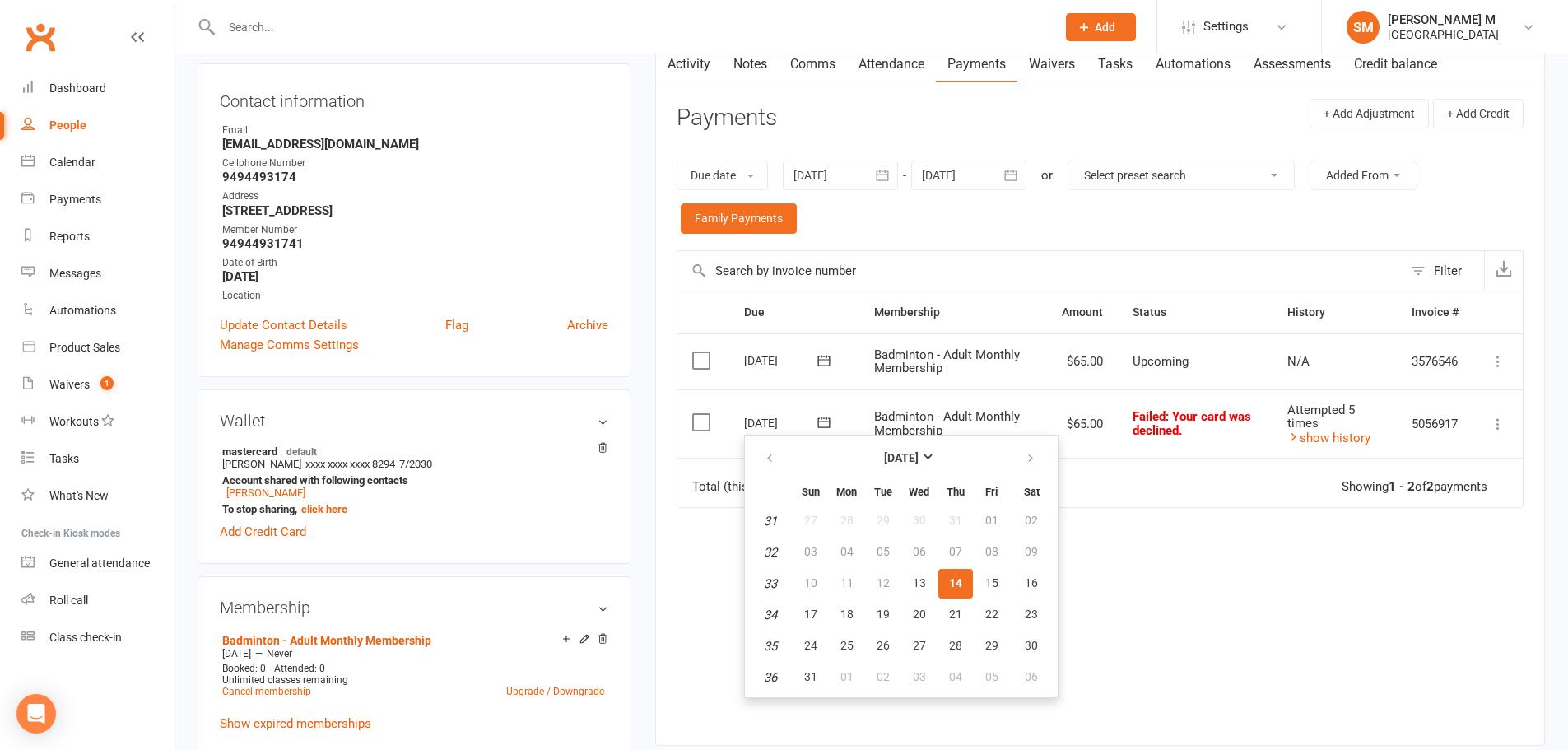
click at [956, 585] on span "14" at bounding box center [955, 583] width 14 height 14
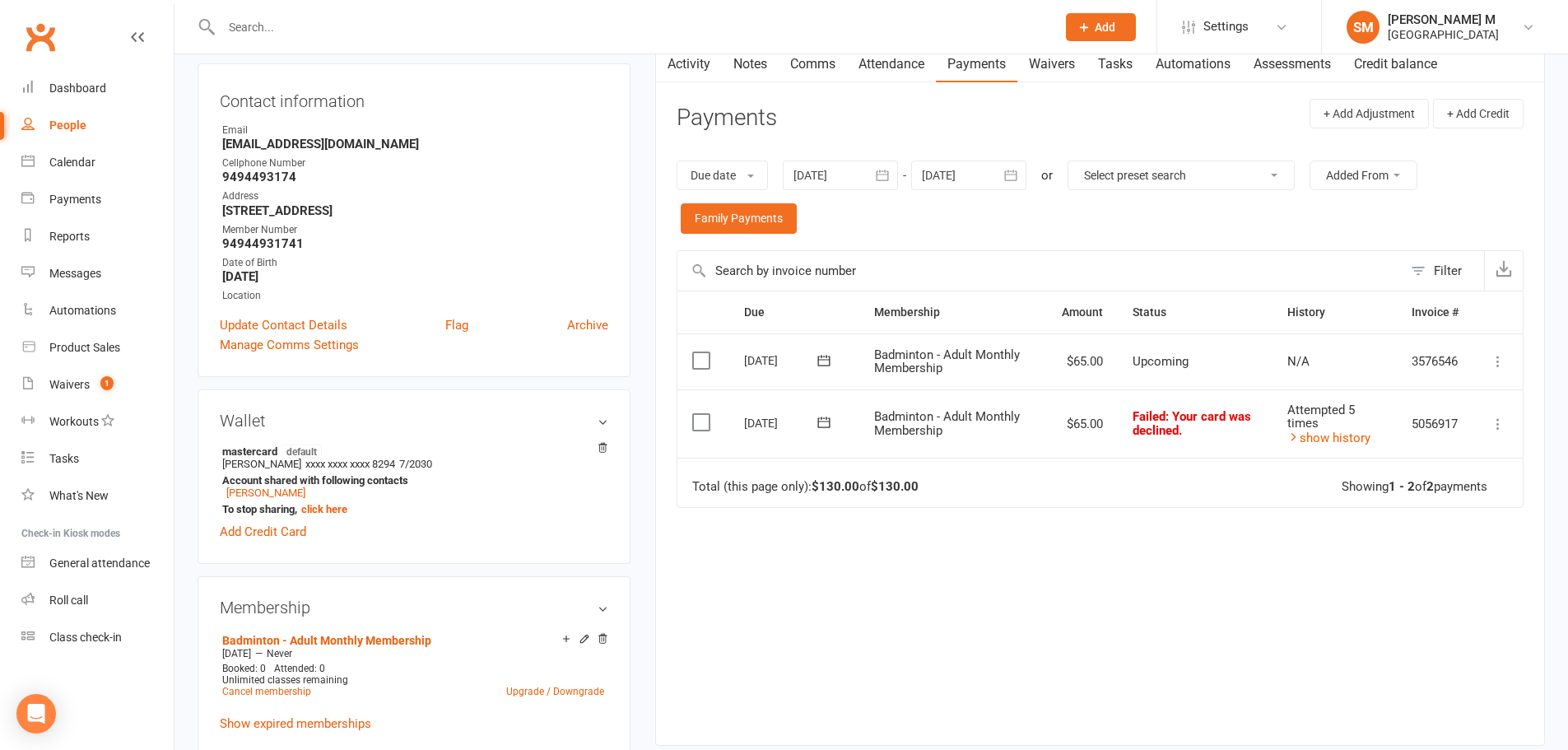
click at [823, 423] on icon at bounding box center [824, 422] width 16 height 16
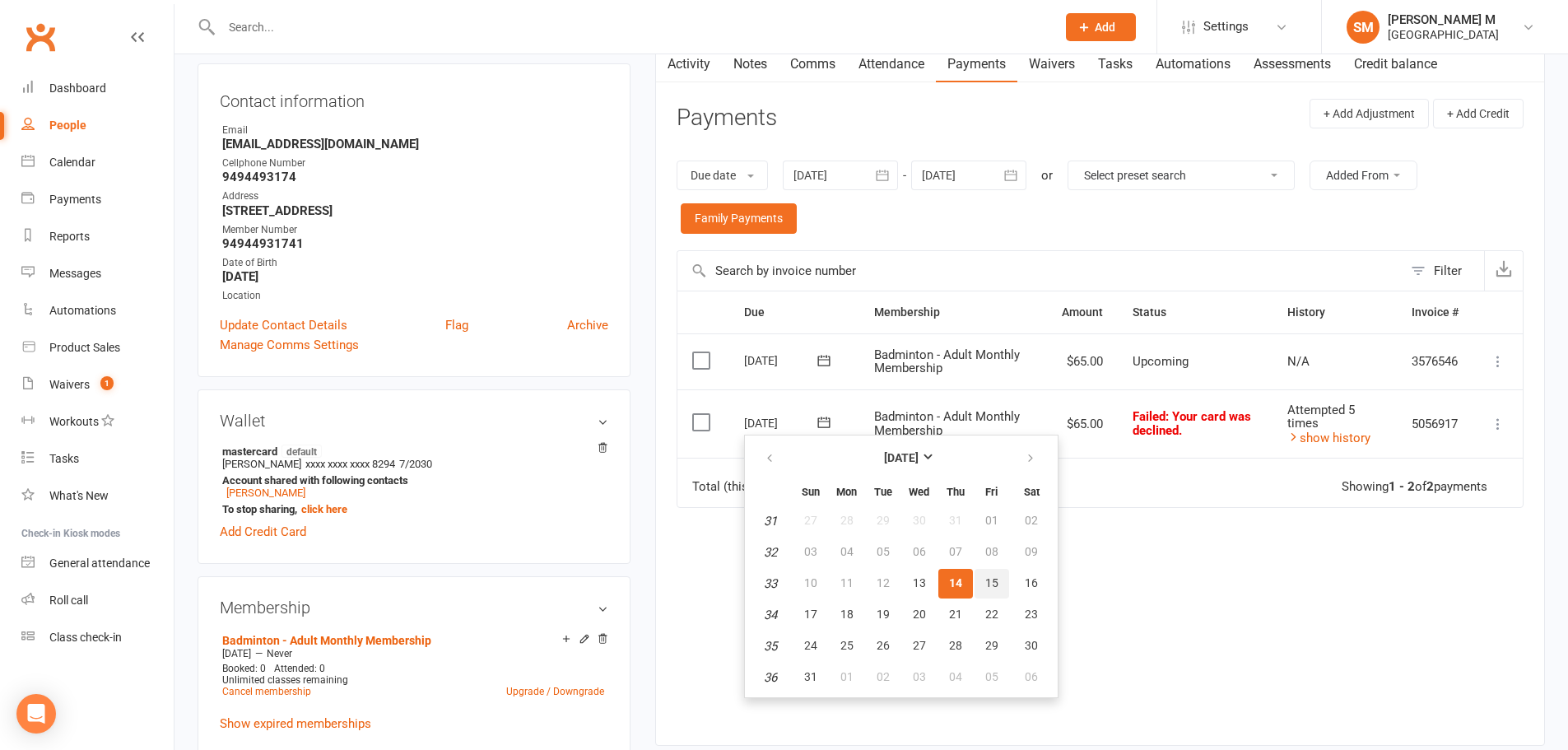
click at [991, 577] on span "15" at bounding box center [992, 583] width 14 height 14
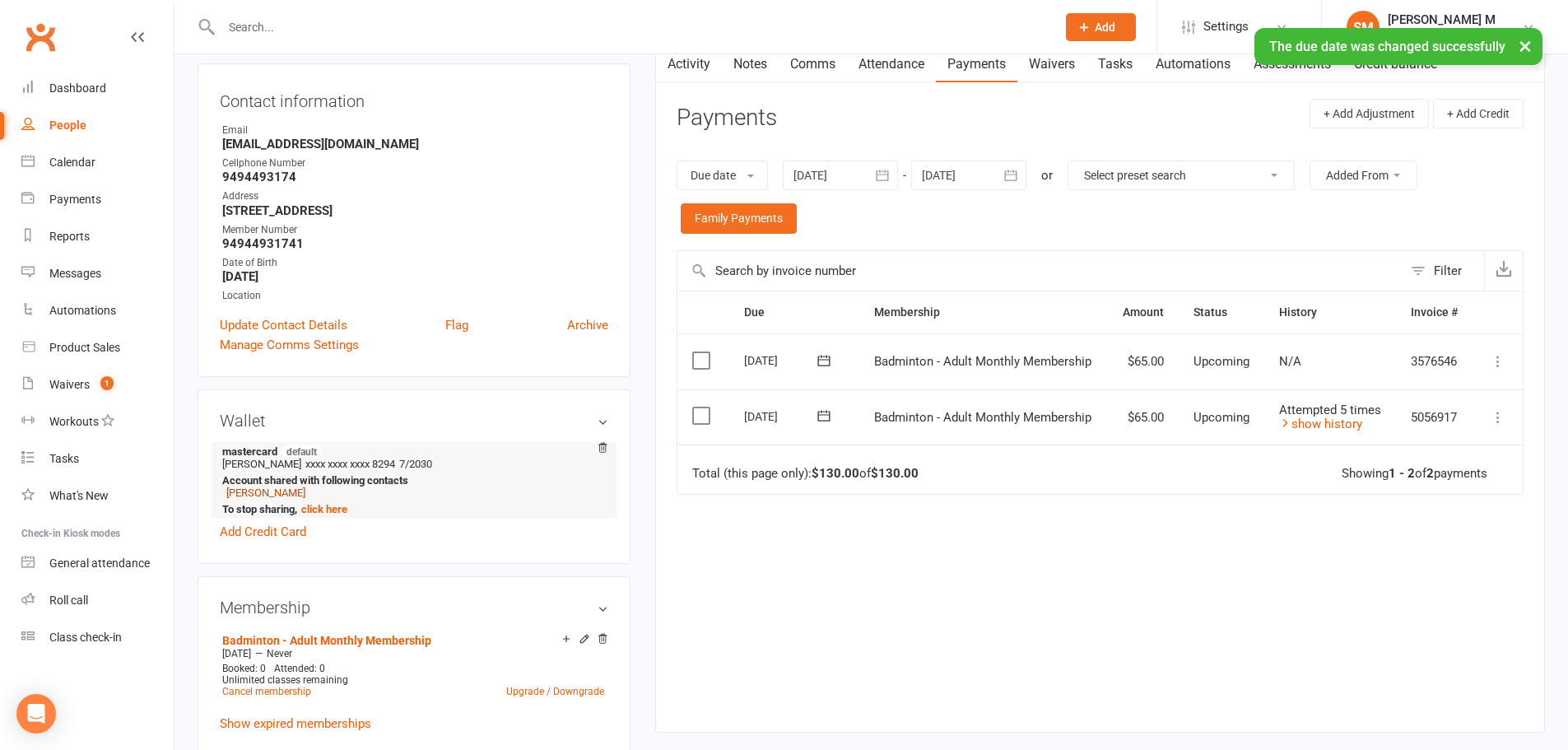
click at [276, 492] on link "[PERSON_NAME]" at bounding box center [266, 492] width 79 height 13
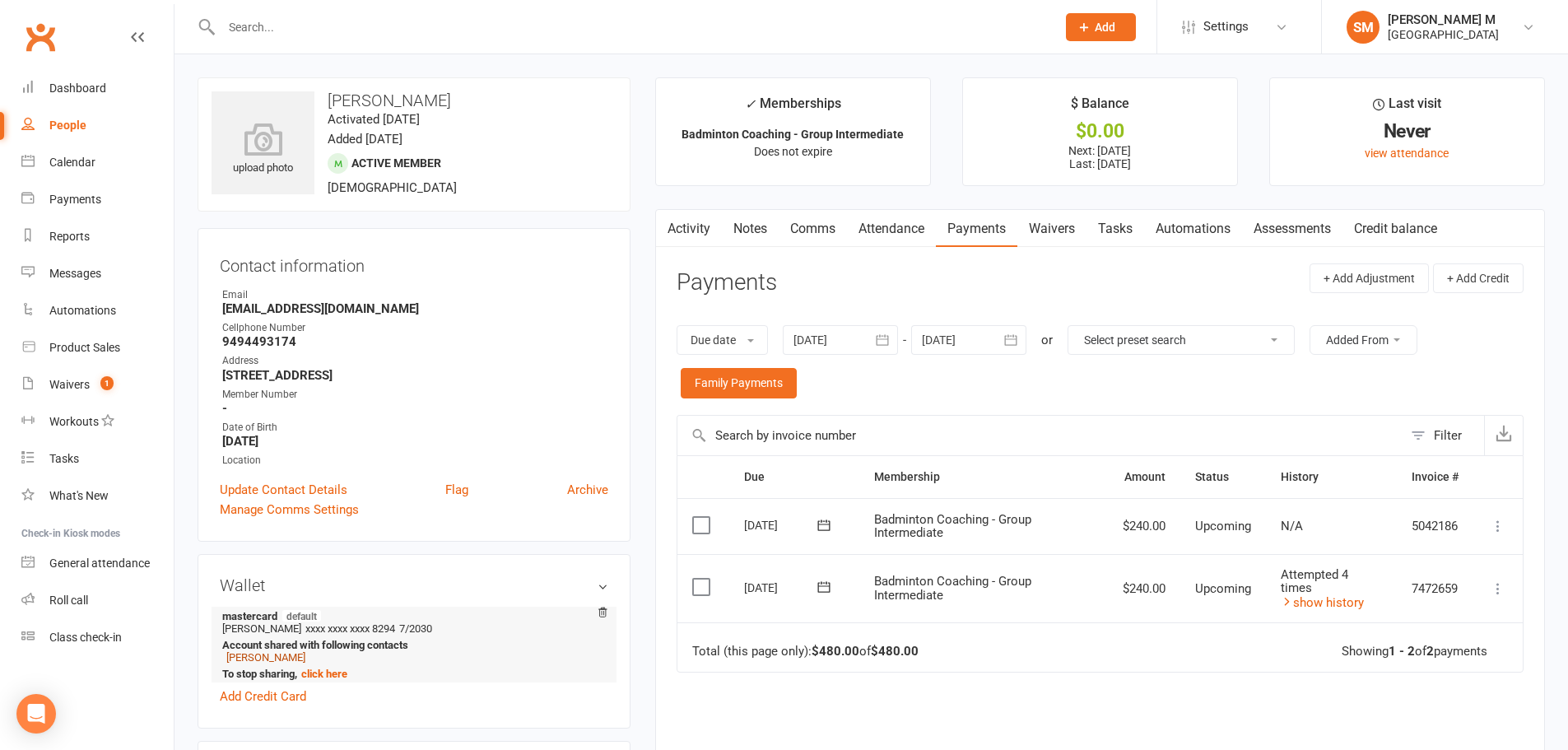
click at [290, 660] on link "[PERSON_NAME]" at bounding box center [266, 657] width 79 height 13
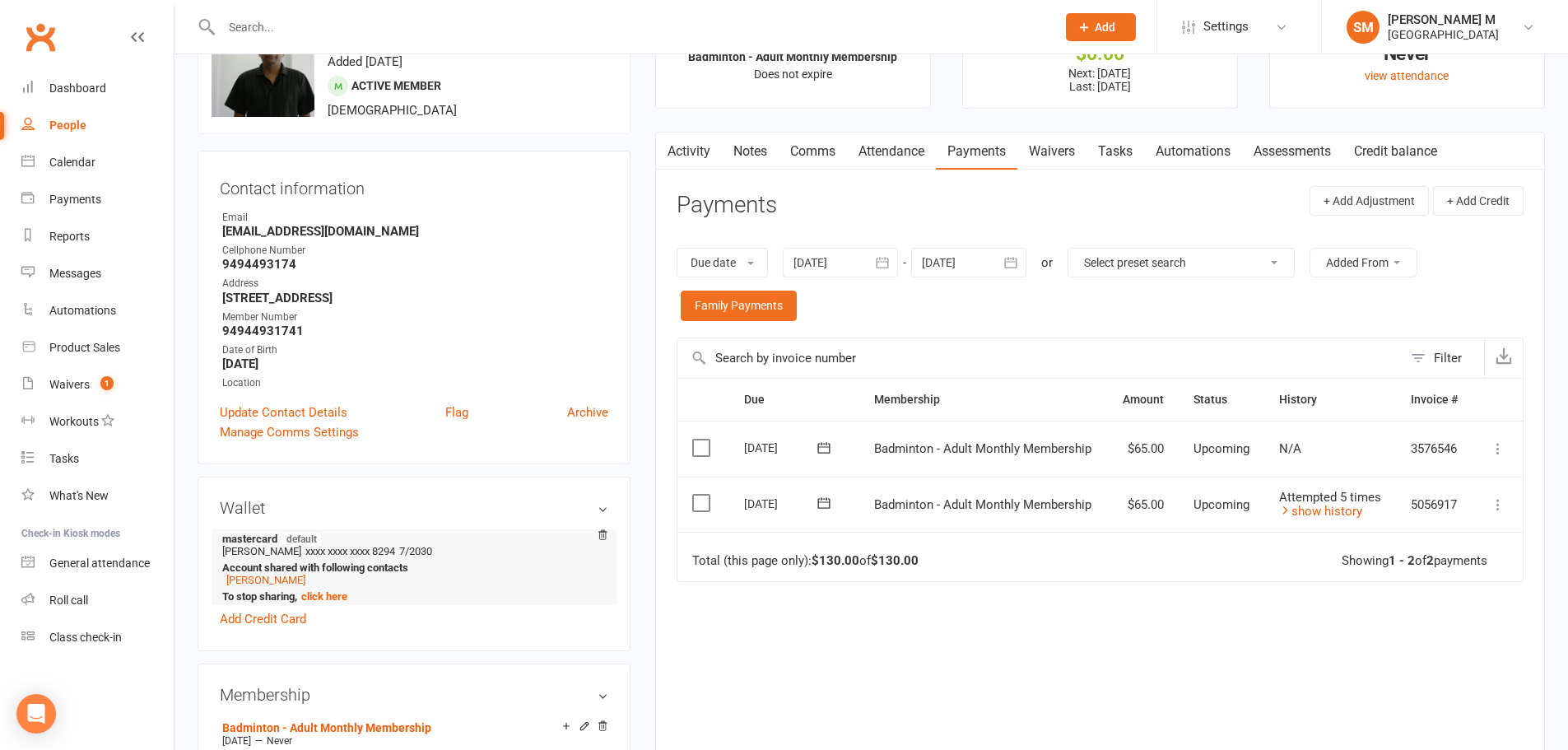
scroll to position [165, 0]
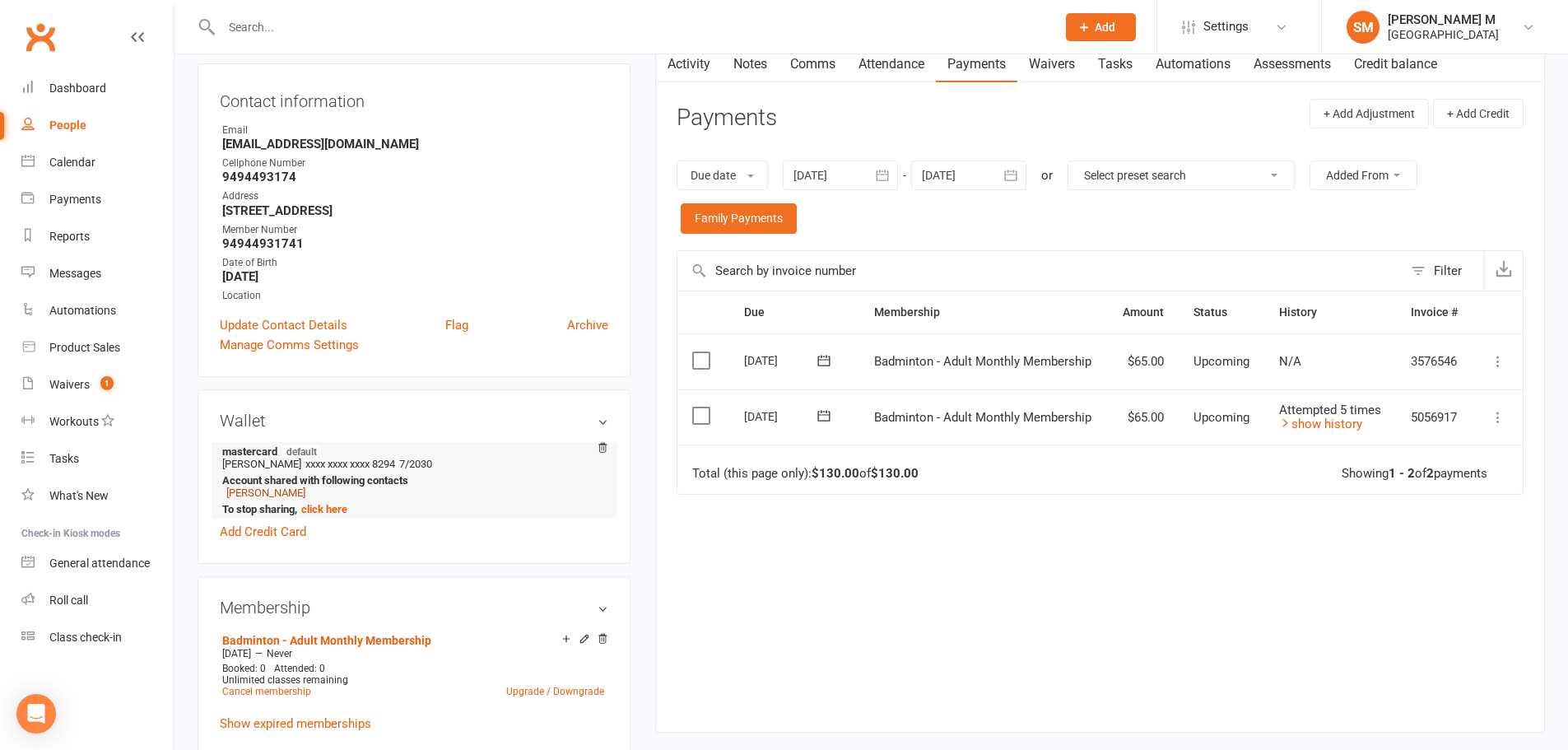
click at [275, 493] on link "[PERSON_NAME]" at bounding box center [266, 492] width 79 height 13
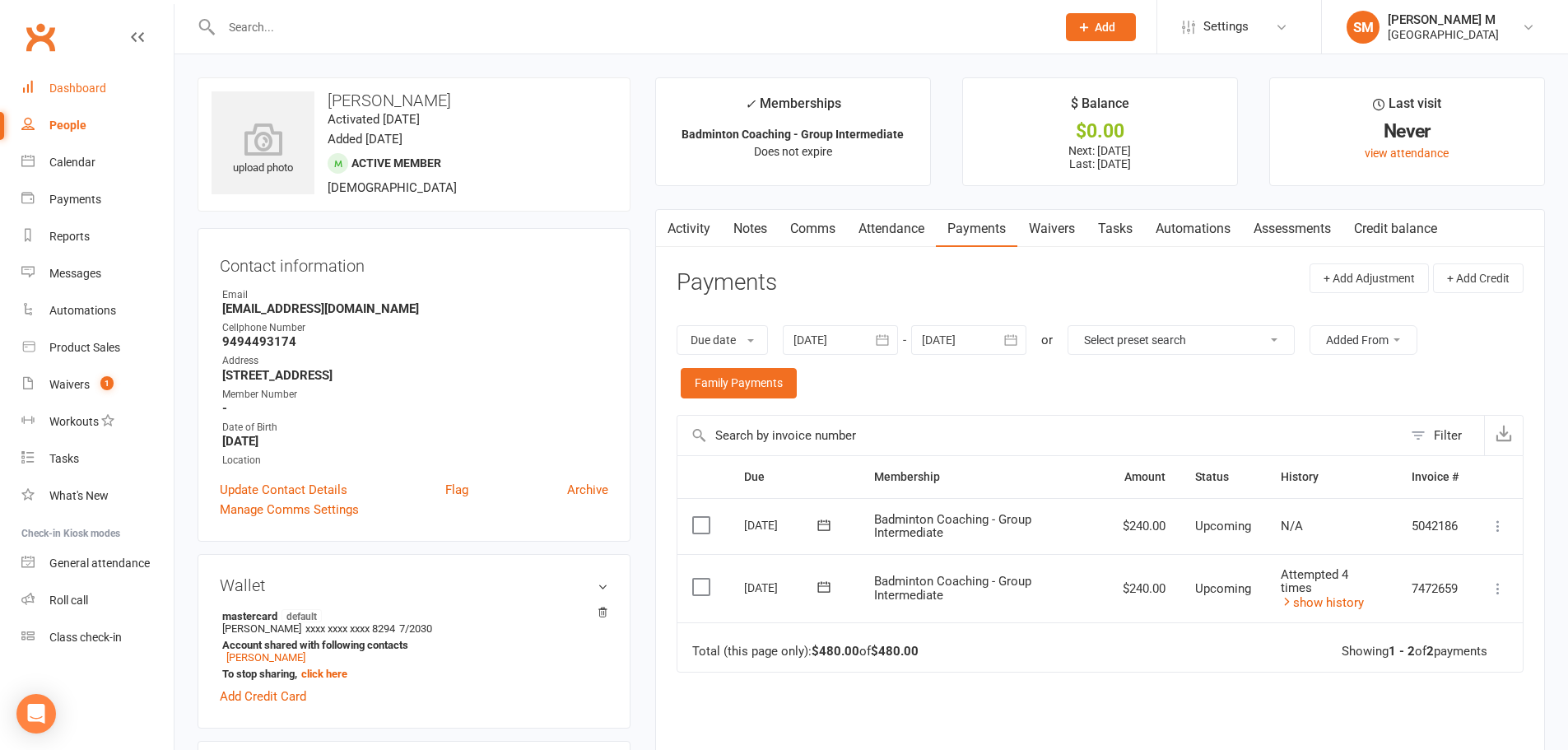
click at [91, 91] on div "Dashboard" at bounding box center [77, 88] width 57 height 14
